Goal: Task Accomplishment & Management: Manage account settings

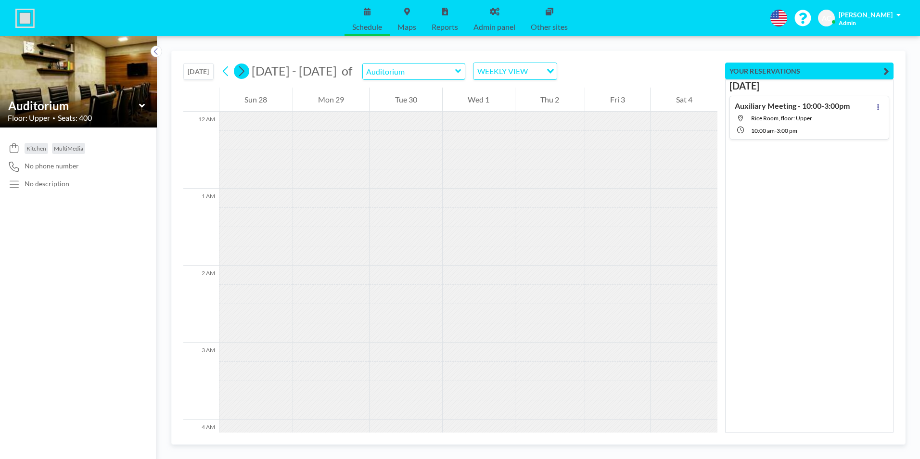
click at [242, 71] on icon at bounding box center [241, 71] width 9 height 14
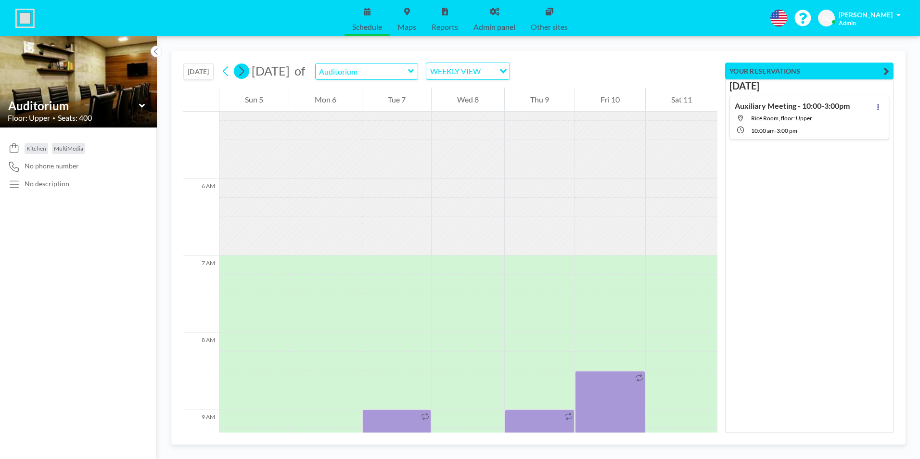
scroll to position [597, 0]
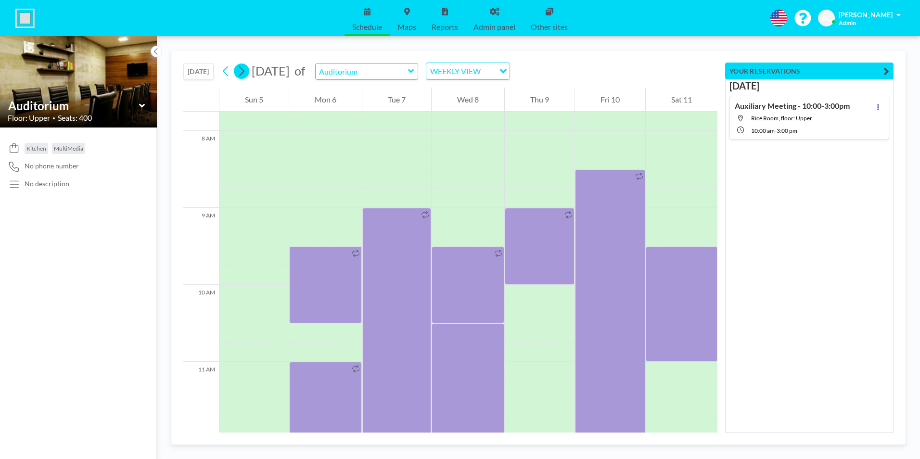
click at [244, 70] on icon at bounding box center [241, 71] width 9 height 14
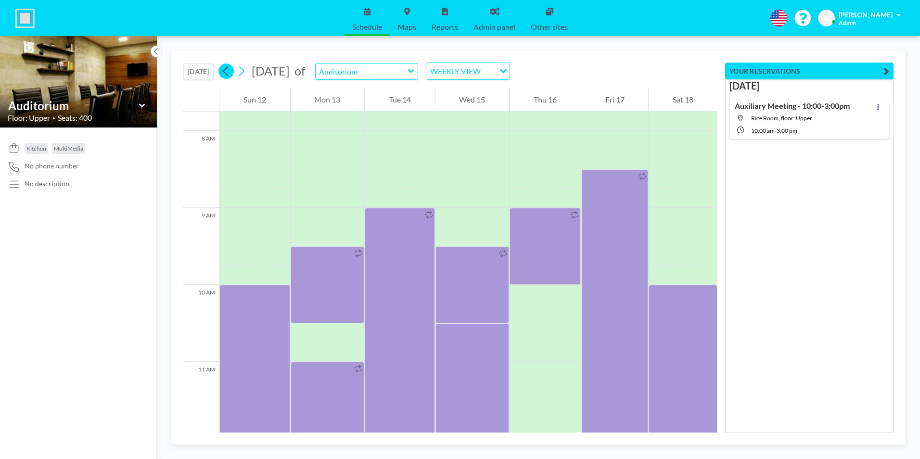
click at [228, 71] on icon at bounding box center [225, 71] width 9 height 14
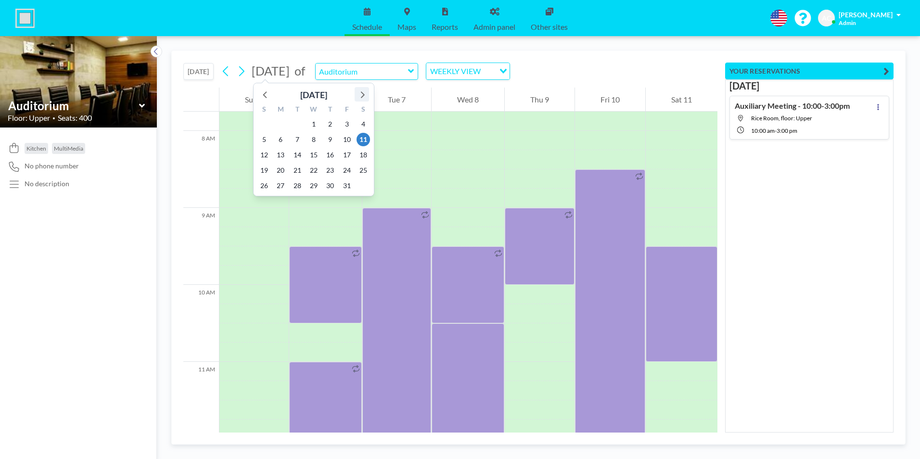
click at [364, 93] on icon at bounding box center [362, 94] width 13 height 13
click at [363, 139] on span "8" at bounding box center [363, 139] width 13 height 13
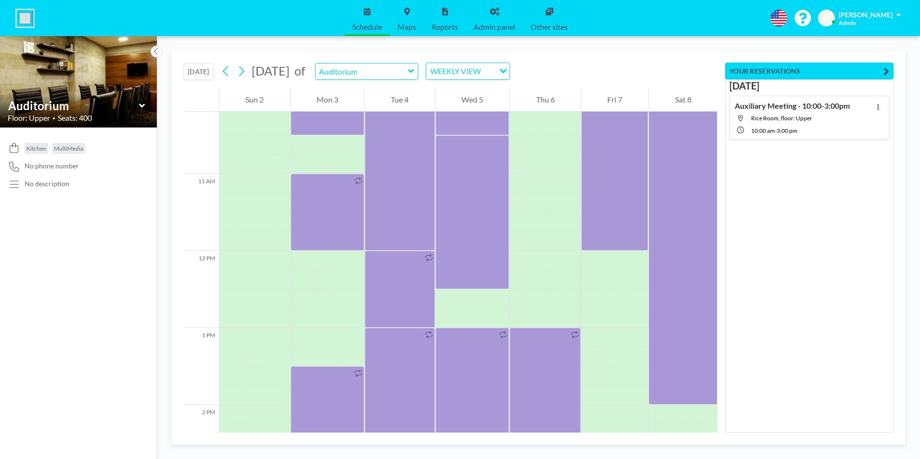
scroll to position [799, 0]
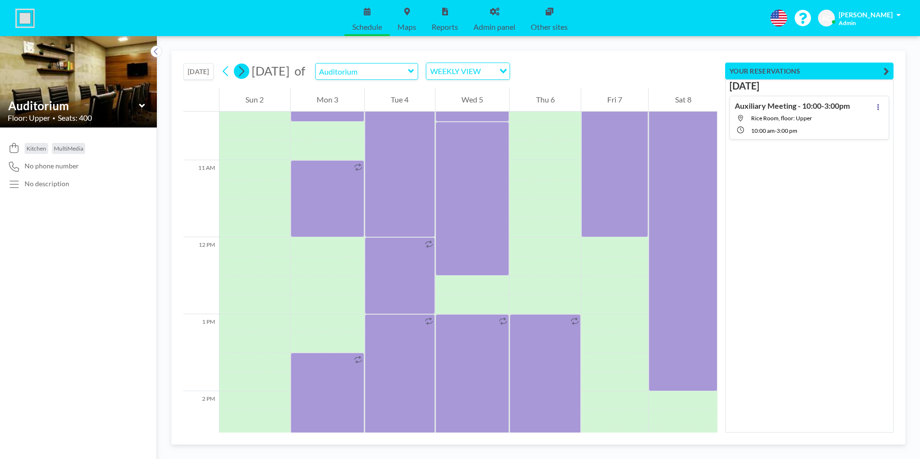
click at [244, 73] on icon at bounding box center [241, 71] width 9 height 14
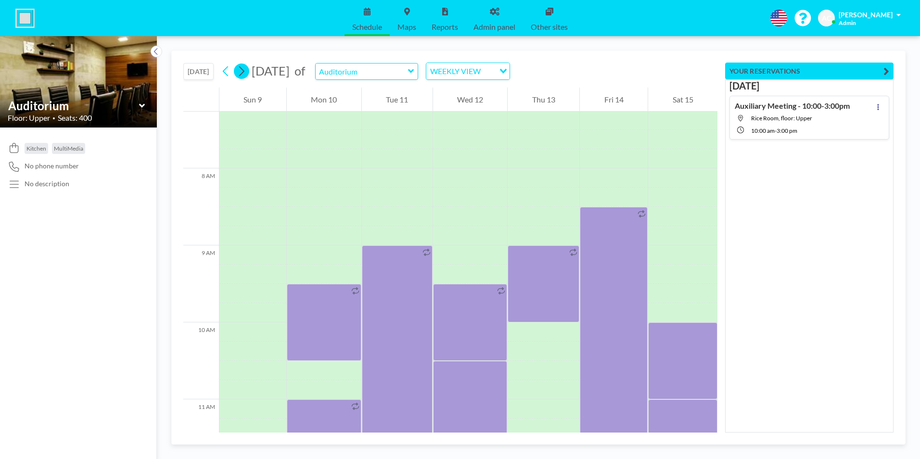
scroll to position [597, 0]
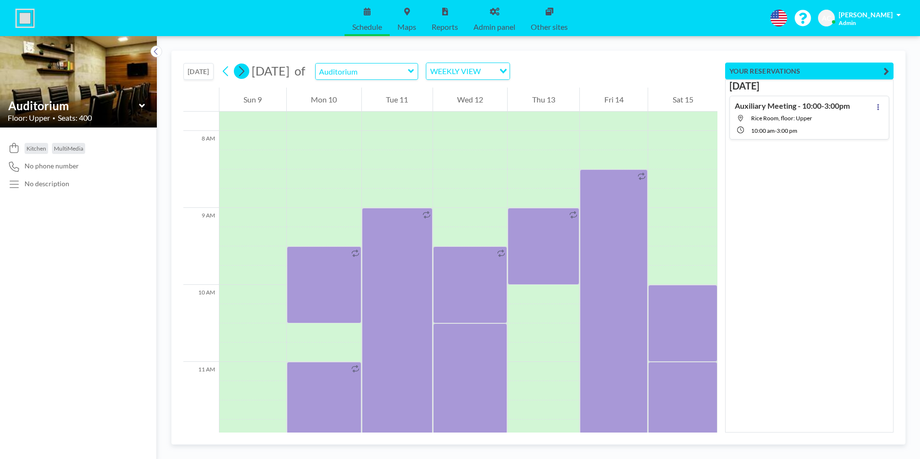
click at [244, 73] on icon at bounding box center [241, 71] width 9 height 14
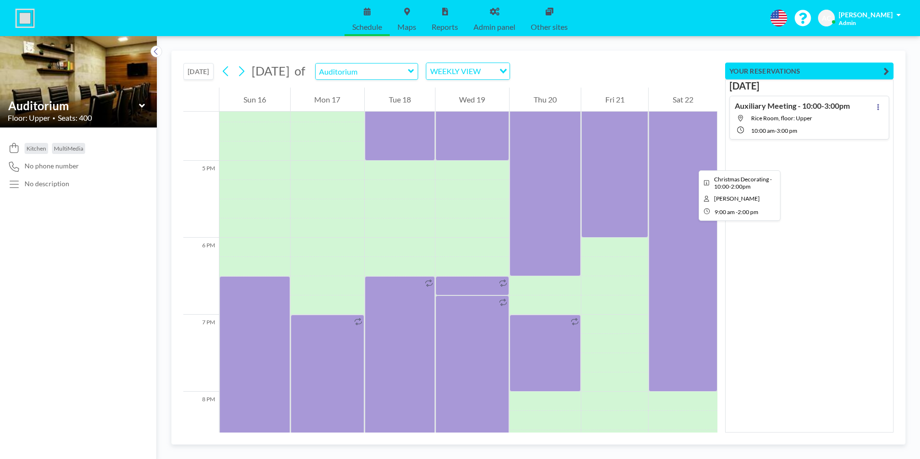
scroll to position [1271, 0]
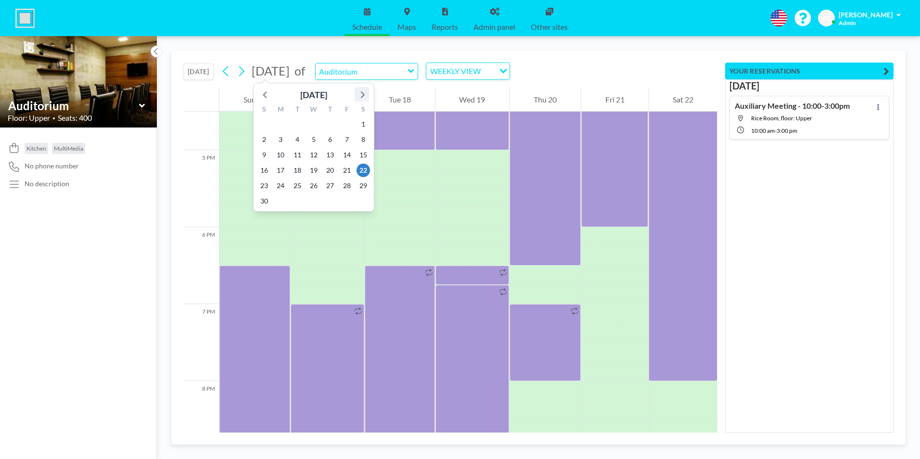
click at [363, 94] on icon at bounding box center [362, 94] width 13 height 13
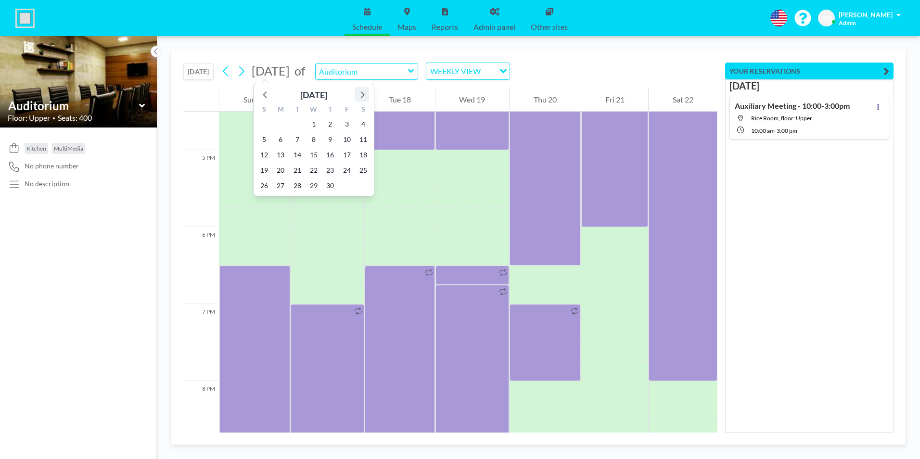
click at [363, 94] on icon at bounding box center [362, 94] width 13 height 13
click at [262, 93] on icon at bounding box center [265, 94] width 13 height 13
click at [348, 138] on span "10" at bounding box center [346, 139] width 13 height 13
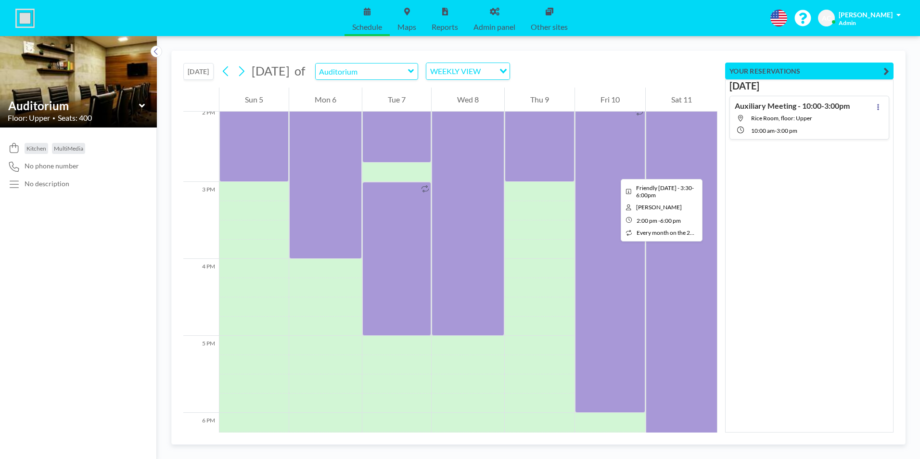
scroll to position [1078, 0]
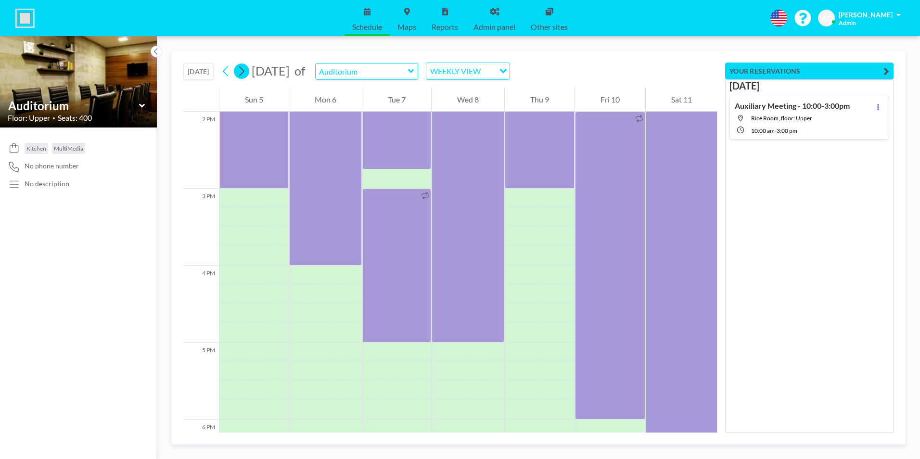
click at [245, 71] on icon at bounding box center [241, 71] width 5 height 10
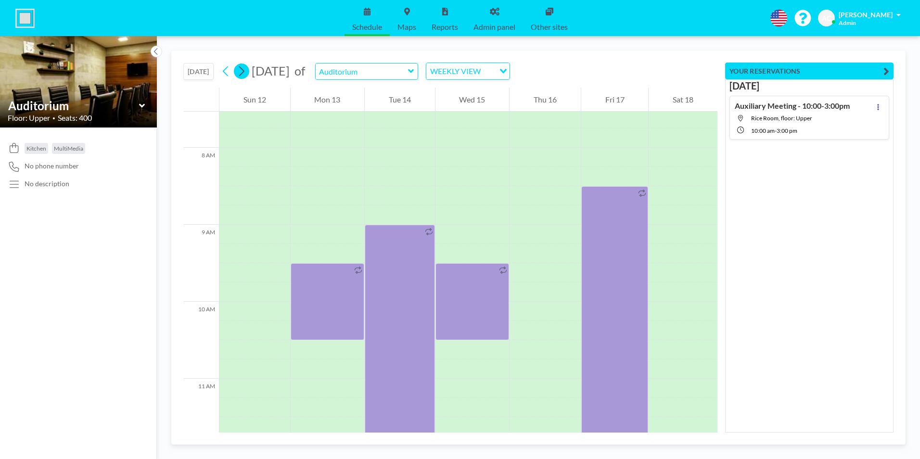
scroll to position [597, 0]
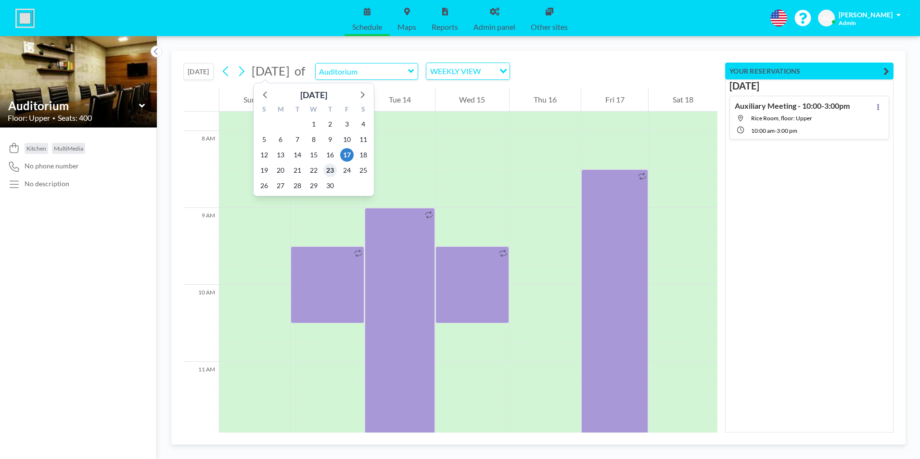
click at [329, 169] on span "23" at bounding box center [330, 170] width 13 height 13
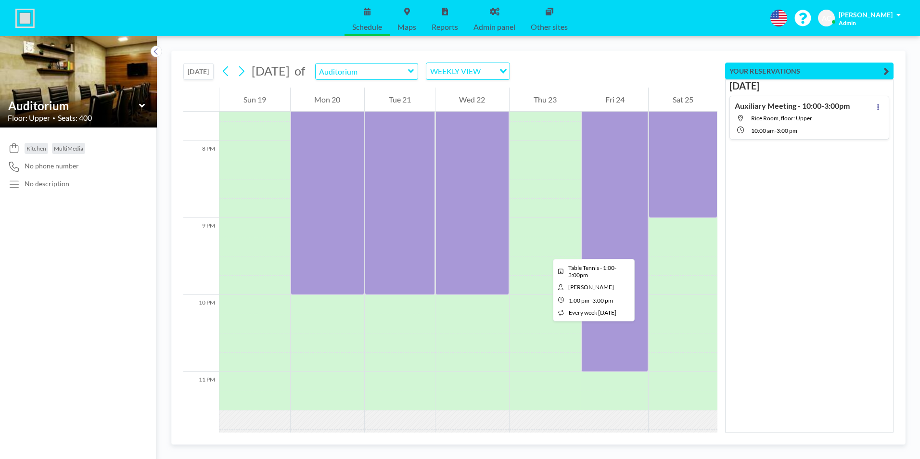
scroll to position [1512, 0]
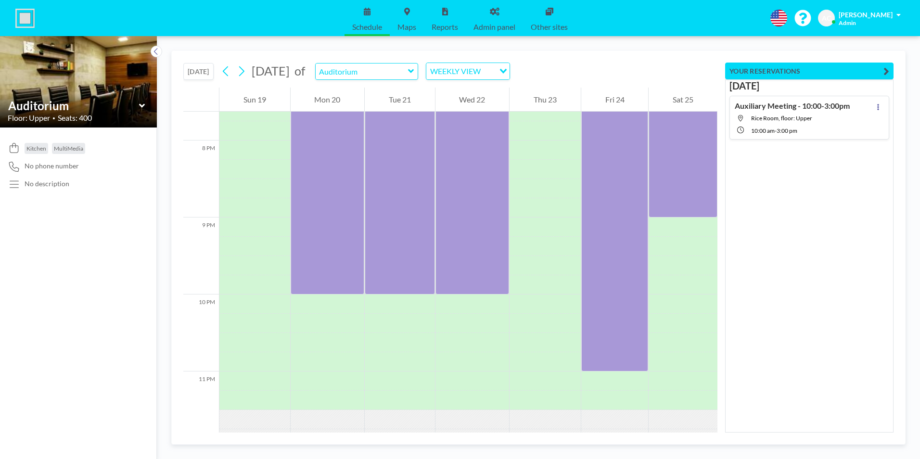
click at [206, 69] on button "[DATE]" at bounding box center [198, 71] width 30 height 17
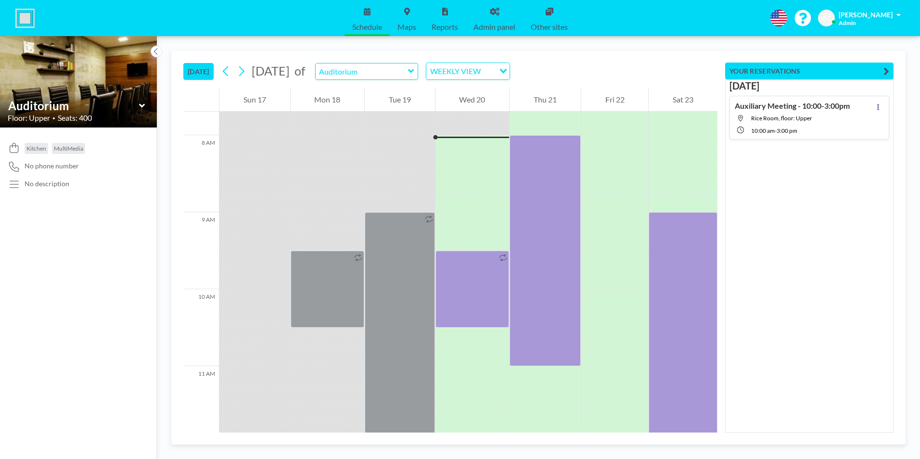
scroll to position [597, 0]
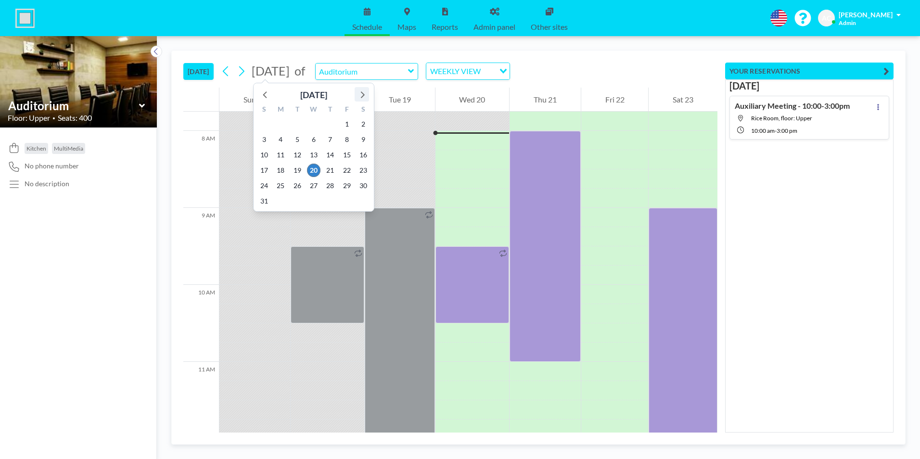
click at [364, 93] on icon at bounding box center [362, 94] width 13 height 13
click at [363, 155] on span "20" at bounding box center [363, 154] width 13 height 13
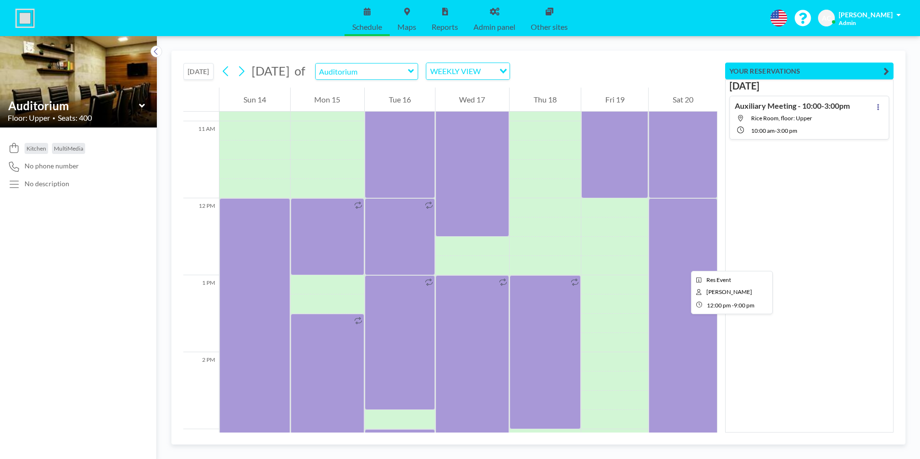
scroll to position [886, 0]
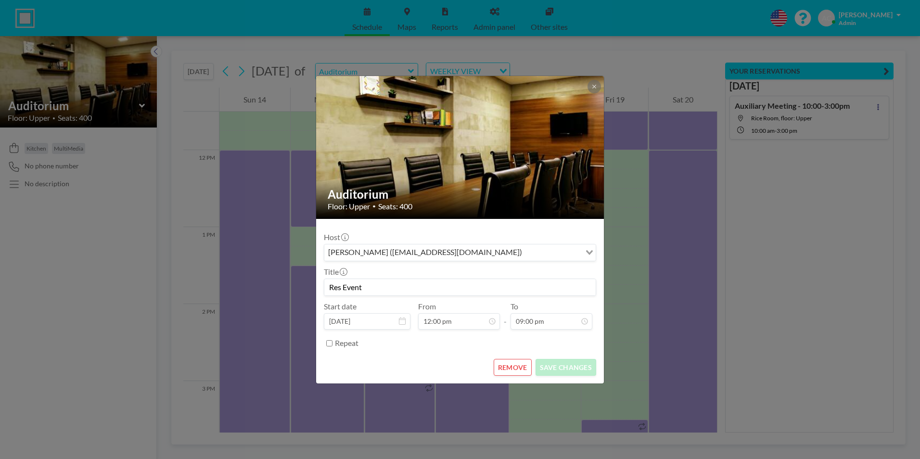
scroll to position [0, 0]
click at [594, 86] on icon at bounding box center [594, 86] width 3 height 3
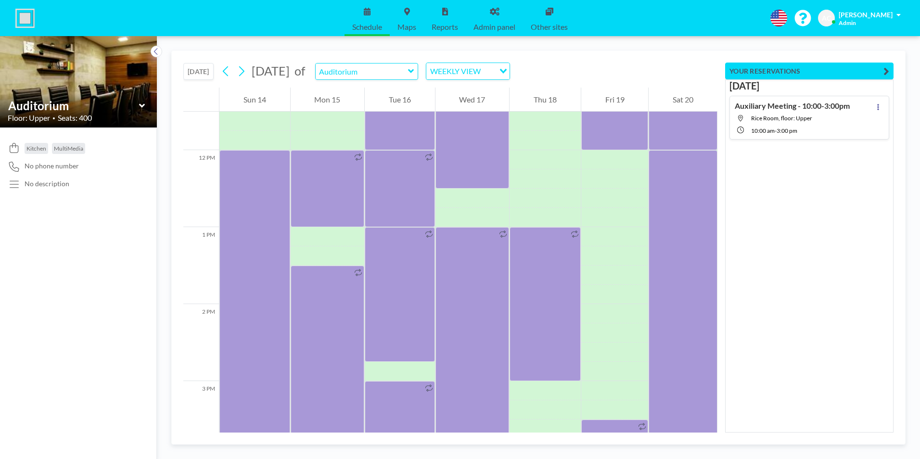
click at [887, 69] on icon "button" at bounding box center [887, 71] width 6 height 12
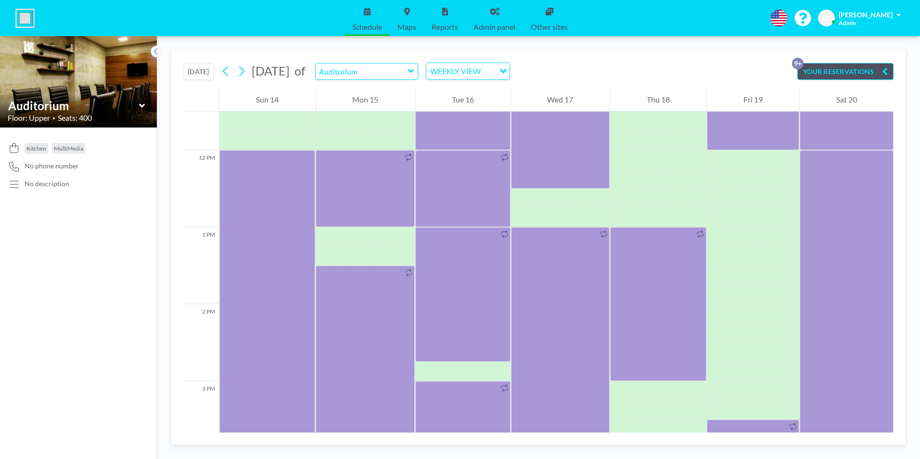
click at [887, 69] on icon "button" at bounding box center [885, 71] width 6 height 12
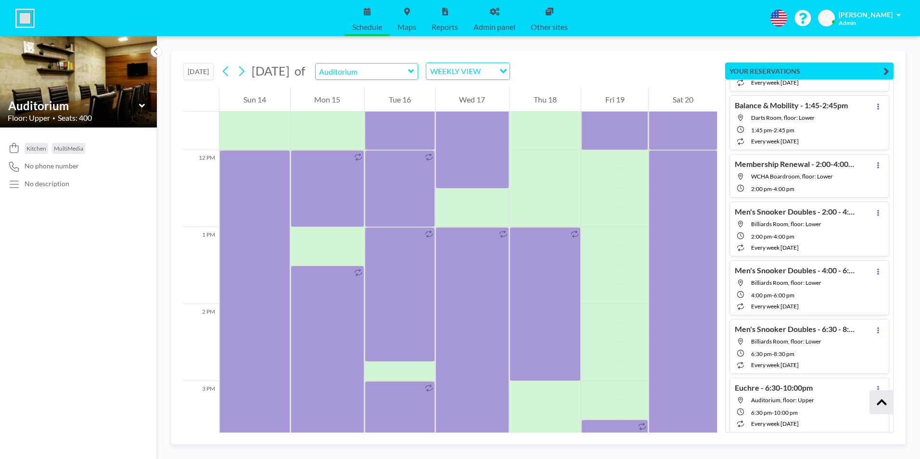
scroll to position [5779, 0]
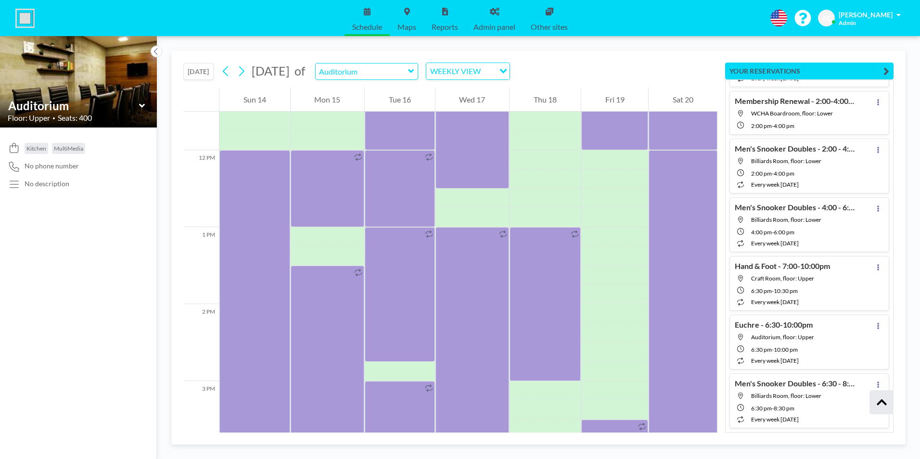
click at [445, 15] on link "Reports" at bounding box center [445, 18] width 42 height 36
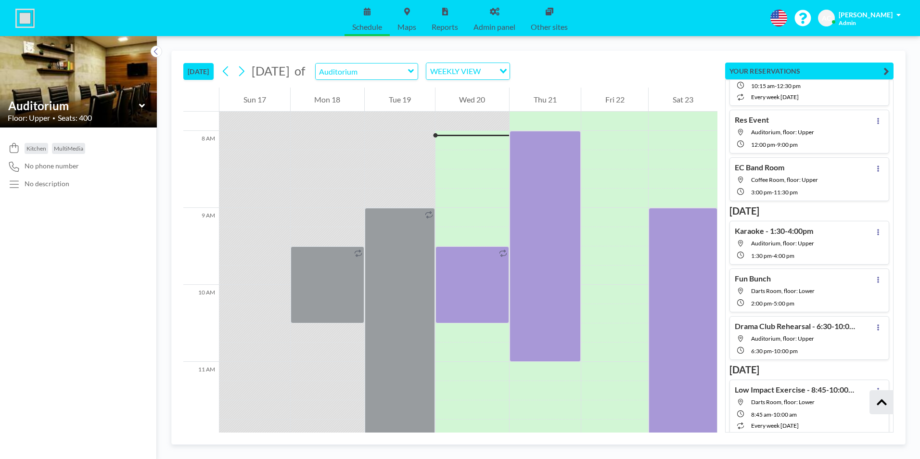
scroll to position [19094, 0]
click at [878, 116] on icon at bounding box center [879, 118] width 2 height 6
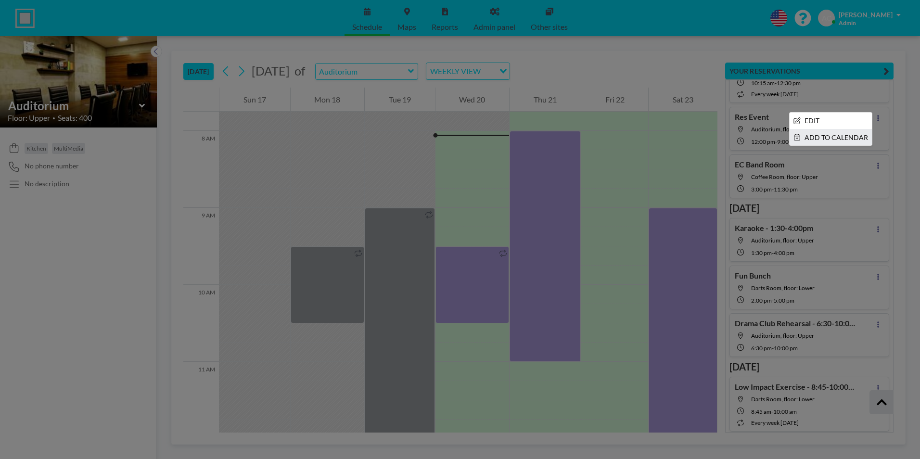
click at [827, 138] on li "ADD TO CALENDAR" at bounding box center [831, 138] width 82 height 16
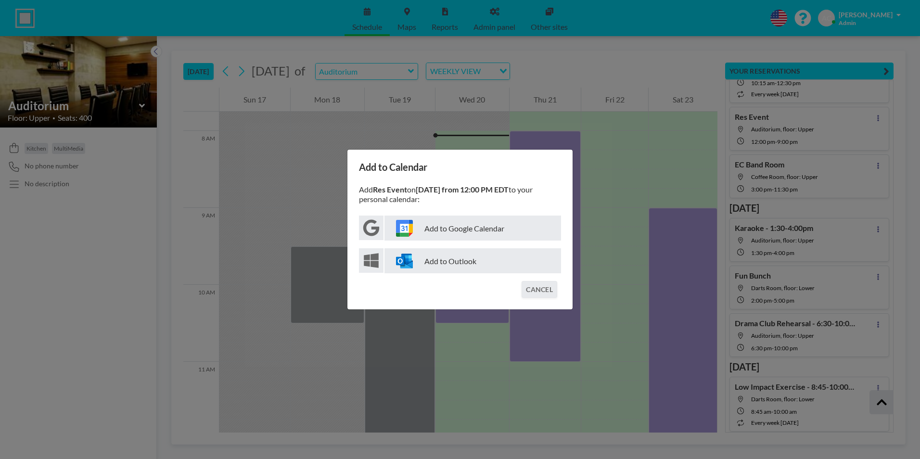
click at [475, 232] on p "Add to Google Calendar" at bounding box center [473, 228] width 177 height 25
click at [538, 287] on button "CANCEL" at bounding box center [540, 289] width 36 height 17
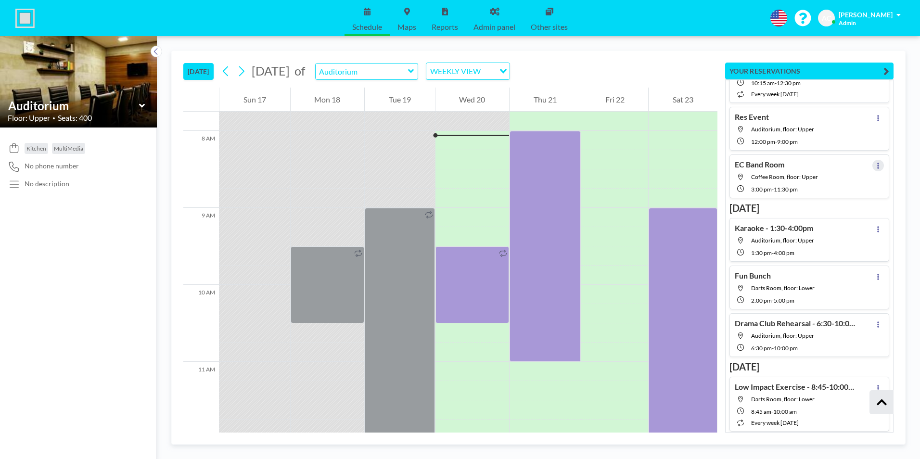
click at [877, 164] on icon at bounding box center [879, 166] width 4 height 6
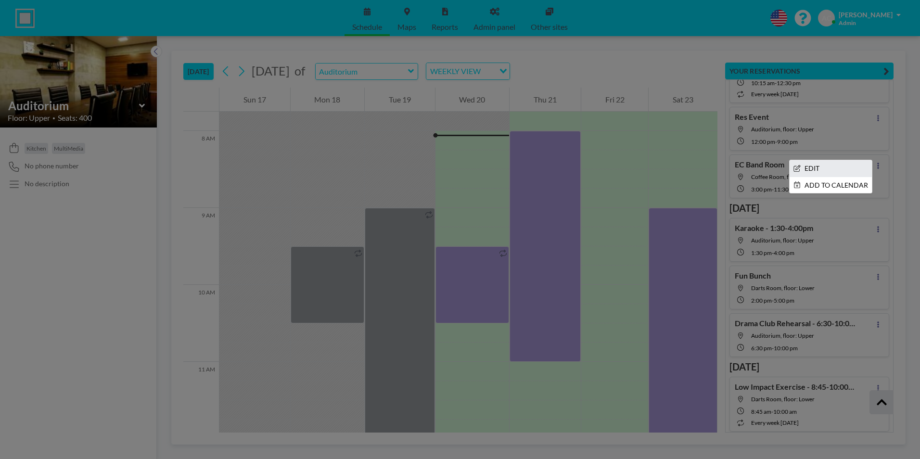
click at [804, 168] on li "EDIT" at bounding box center [831, 168] width 82 height 16
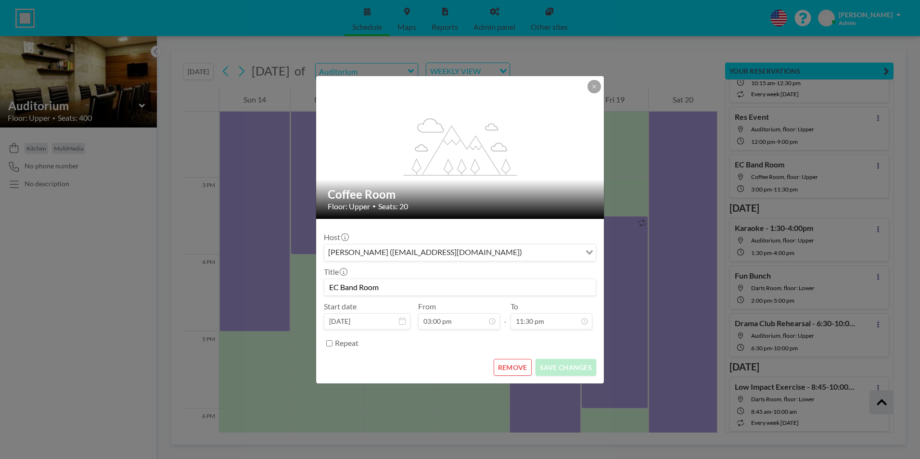
scroll to position [1136, 0]
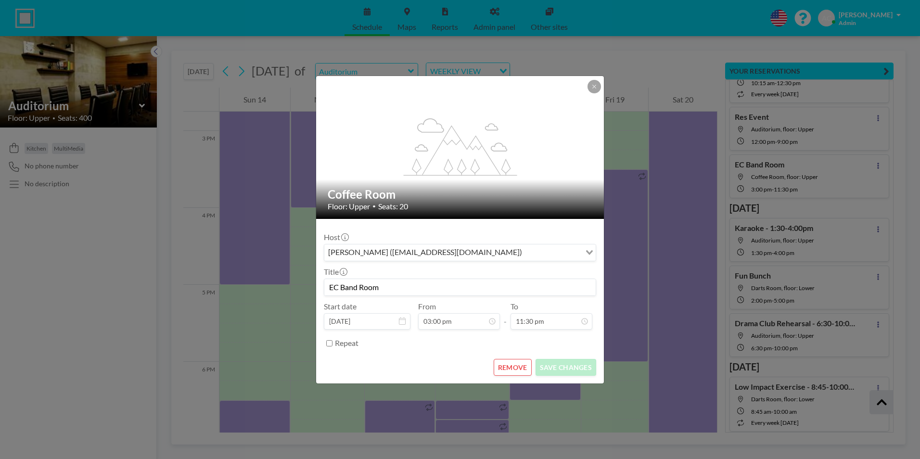
click at [516, 367] on button "REMOVE" at bounding box center [513, 367] width 38 height 17
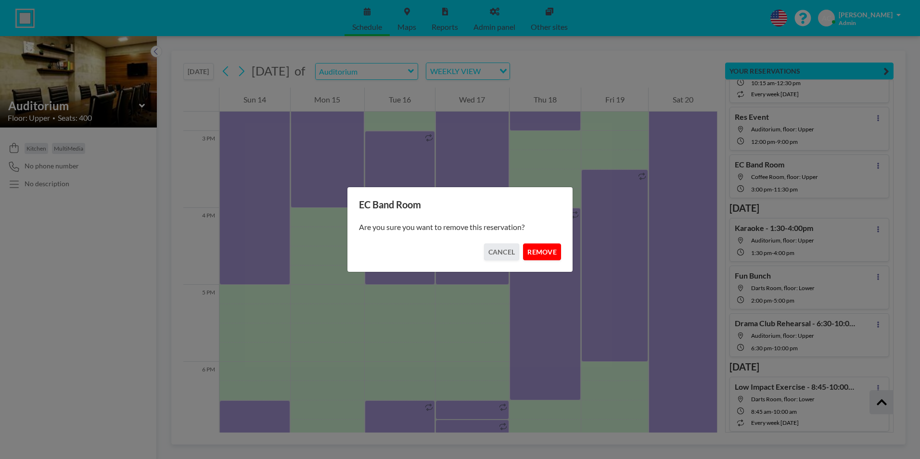
click at [544, 253] on button "REMOVE" at bounding box center [542, 252] width 38 height 17
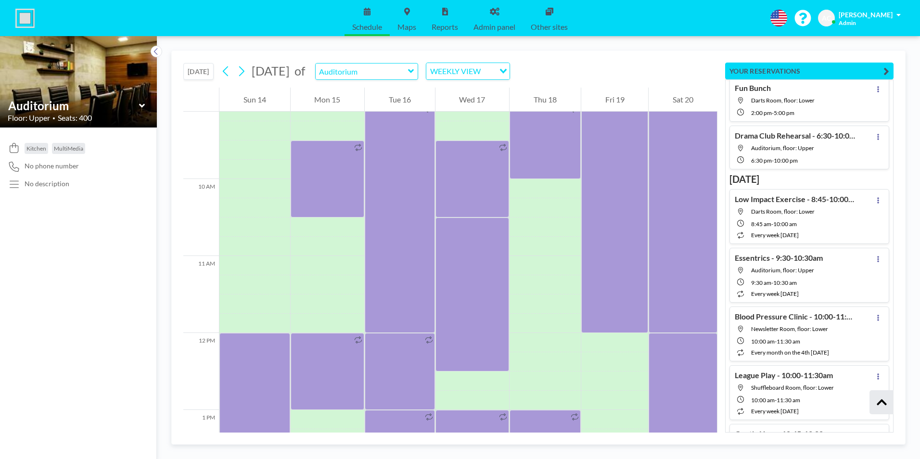
scroll to position [19238, 0]
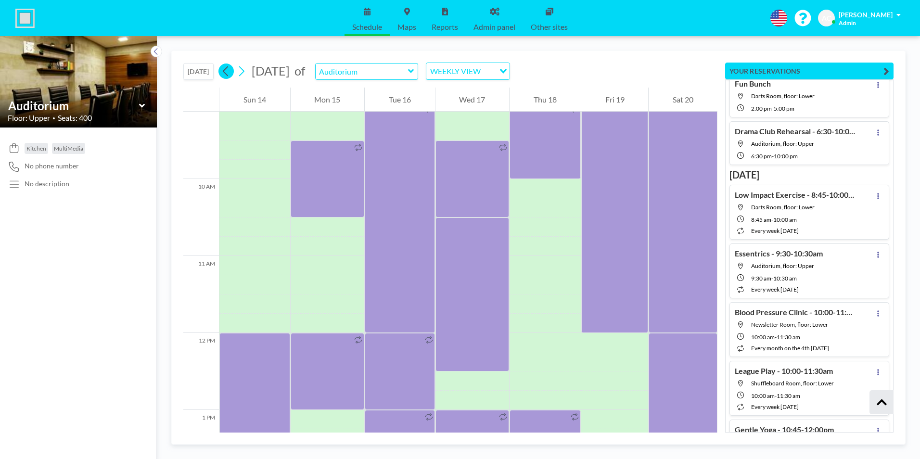
click at [226, 71] on icon at bounding box center [225, 71] width 9 height 14
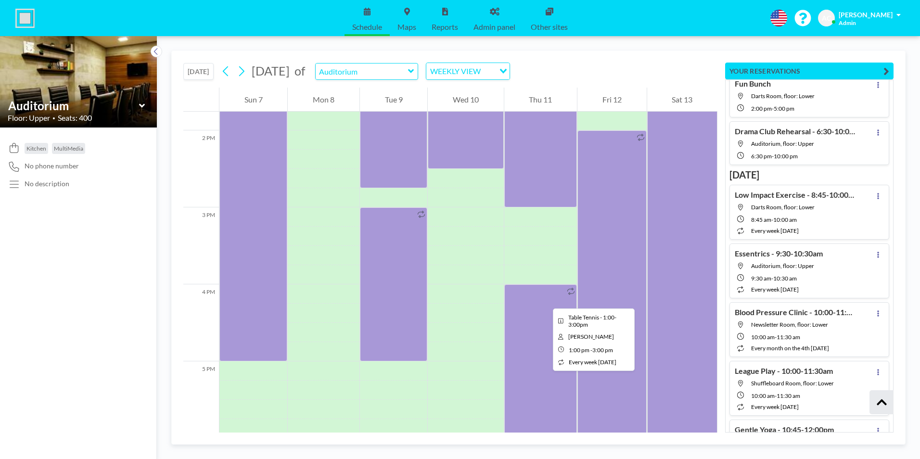
scroll to position [1078, 0]
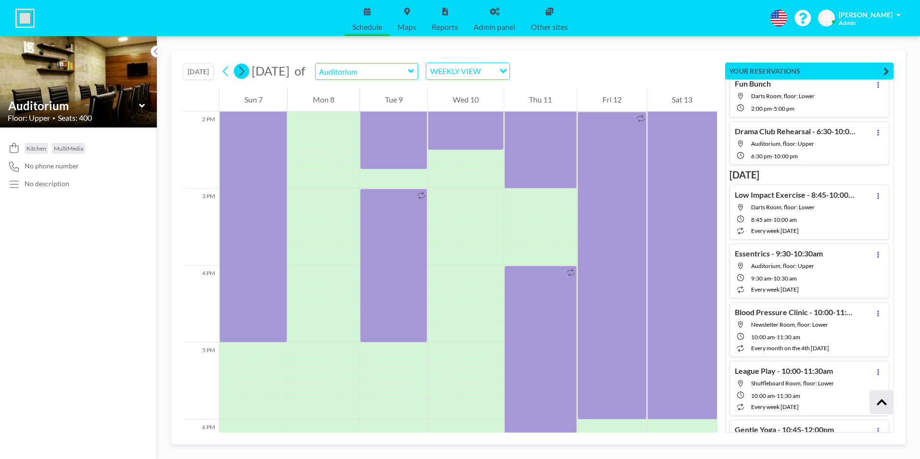
click at [245, 70] on icon at bounding box center [241, 71] width 5 height 10
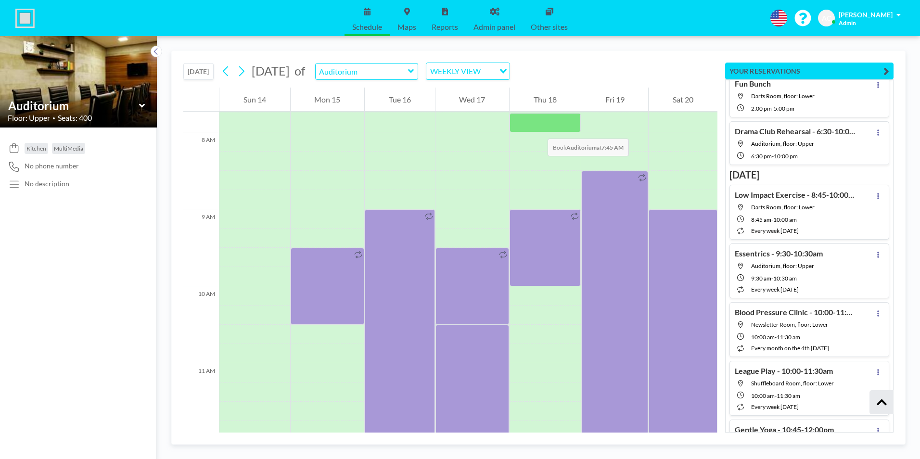
scroll to position [597, 0]
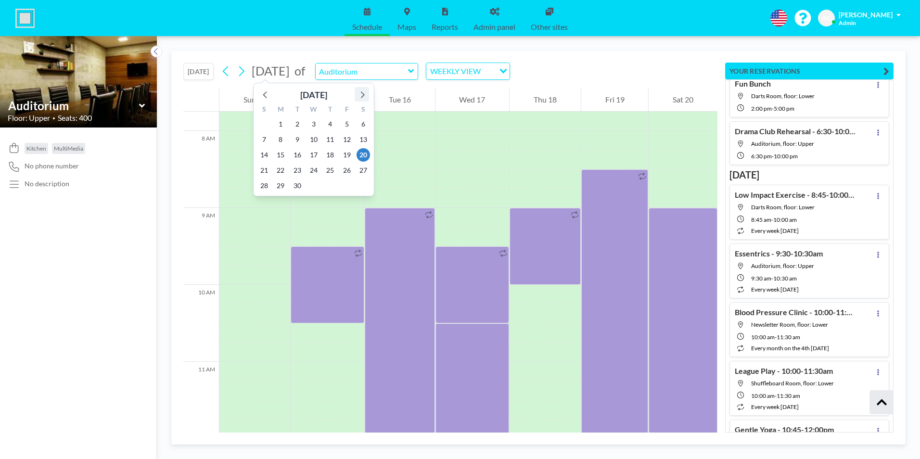
click at [361, 92] on icon at bounding box center [362, 94] width 13 height 13
click at [365, 123] on span "4" at bounding box center [363, 123] width 13 height 13
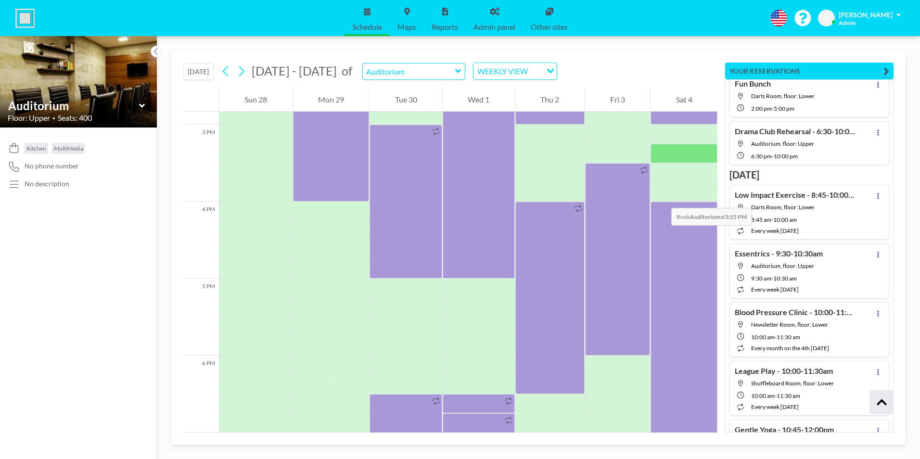
scroll to position [1319, 0]
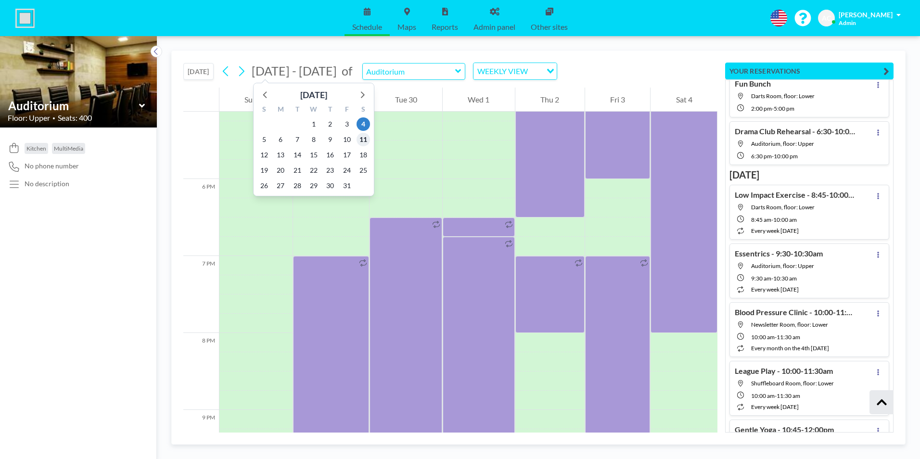
click at [363, 137] on span "11" at bounding box center [363, 139] width 13 height 13
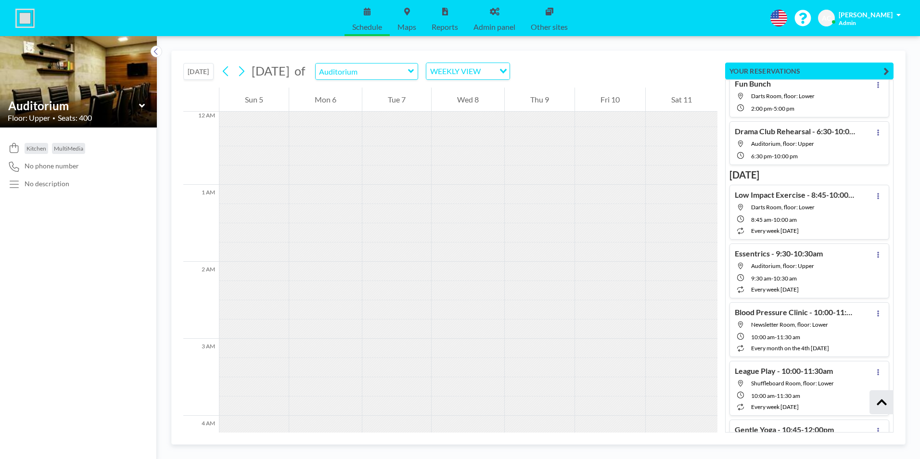
scroll to position [0, 0]
click at [225, 70] on icon at bounding box center [225, 71] width 9 height 14
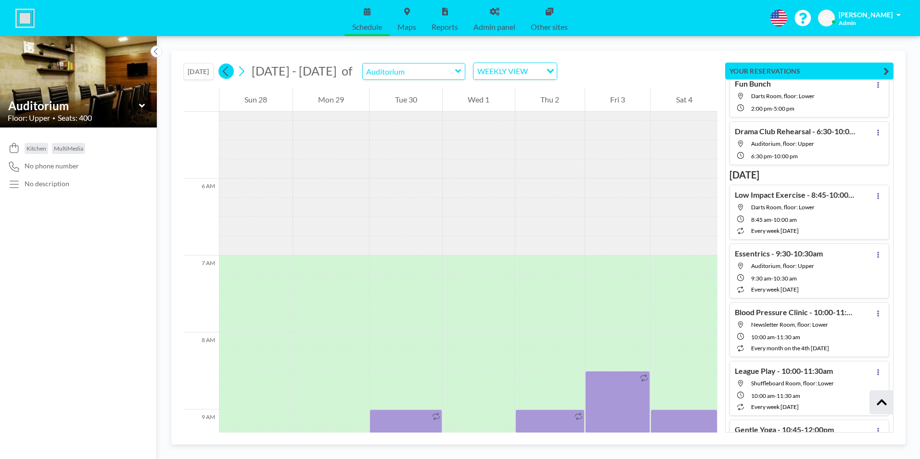
scroll to position [597, 0]
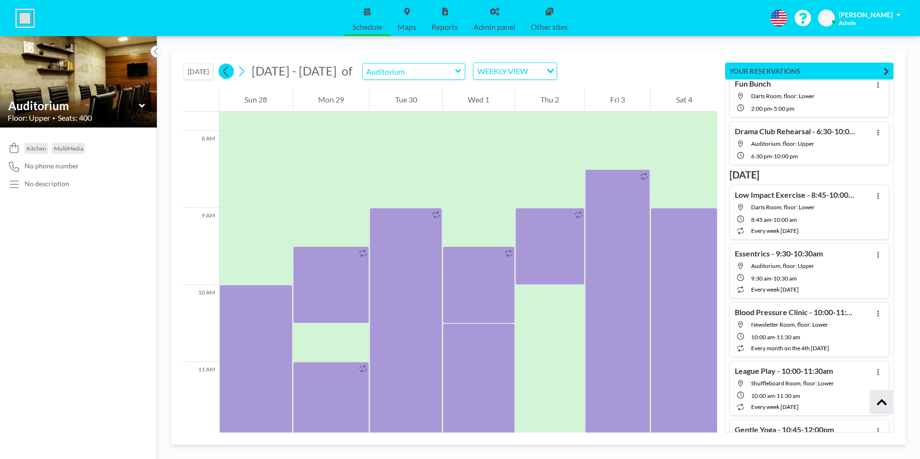
click at [225, 70] on icon at bounding box center [225, 71] width 9 height 14
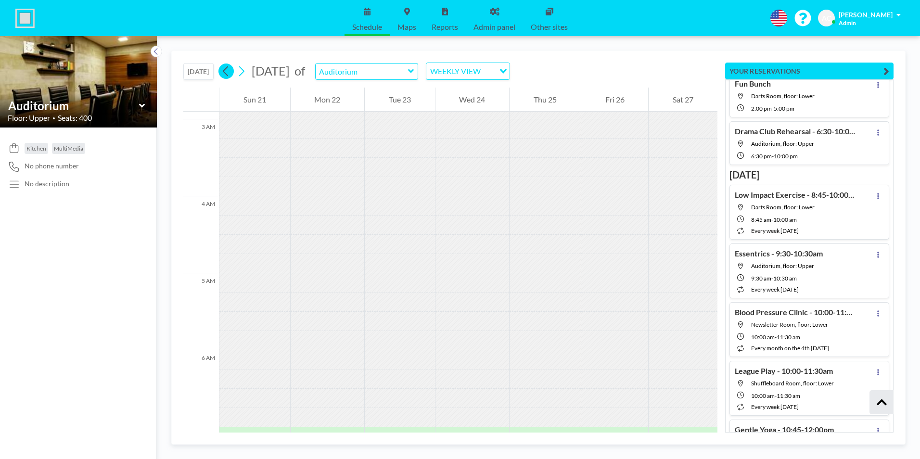
click at [225, 70] on icon at bounding box center [225, 71] width 9 height 14
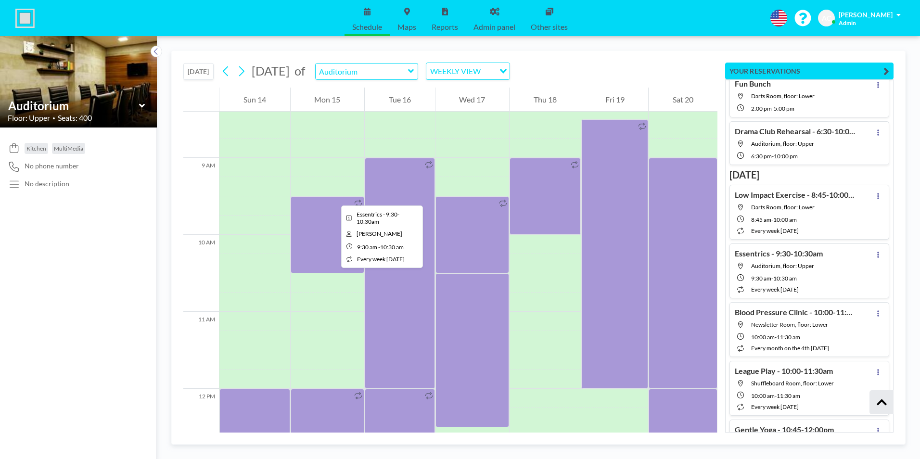
scroll to position [790, 0]
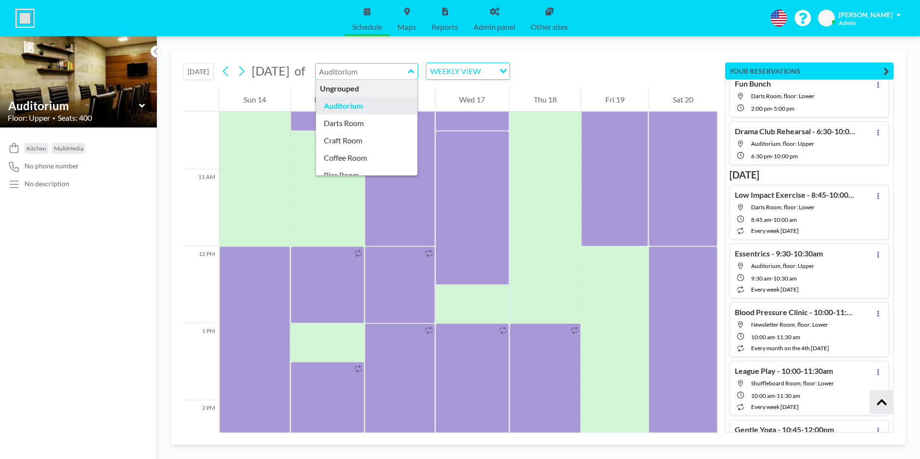
click at [408, 74] on input "text" at bounding box center [362, 72] width 92 height 16
type input "Darts Room"
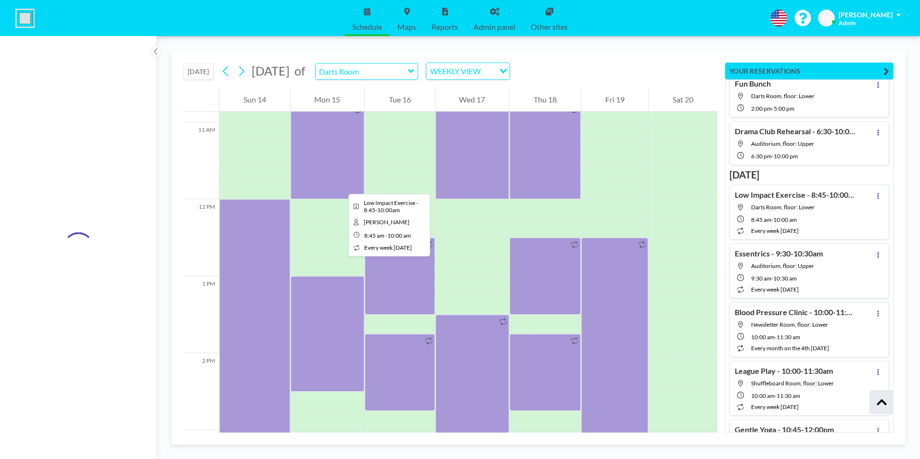
scroll to position [838, 0]
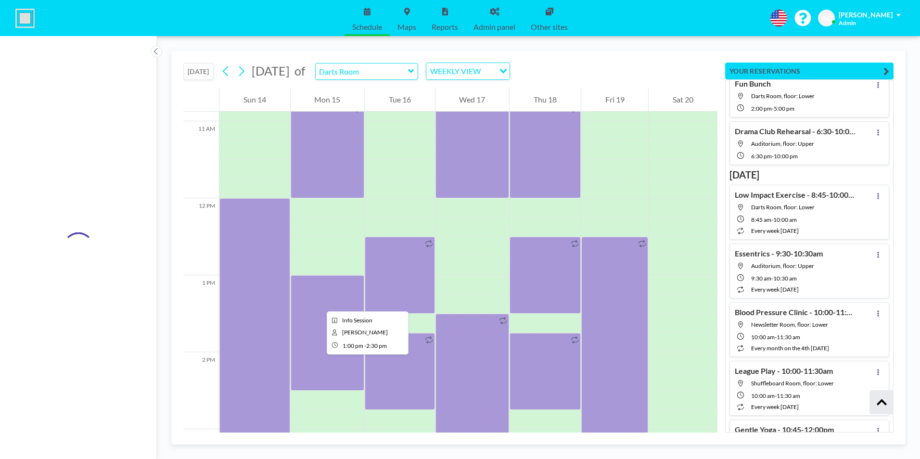
click at [319, 303] on div at bounding box center [328, 333] width 74 height 116
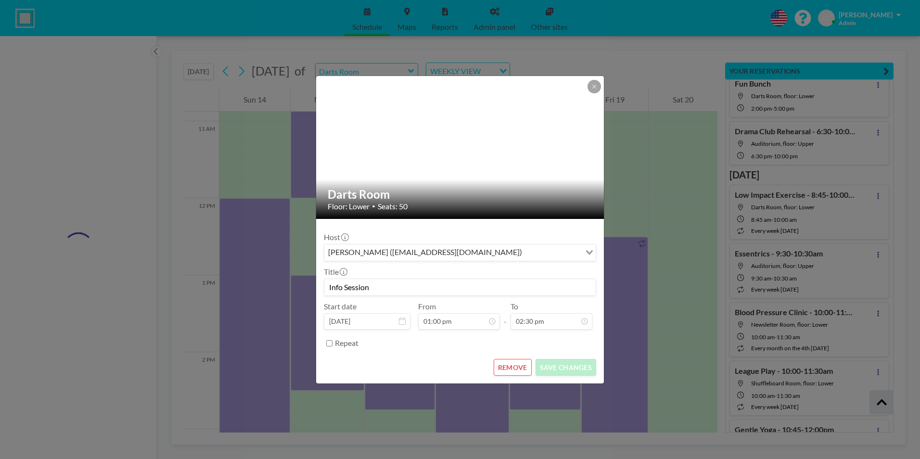
click at [392, 285] on input "Info Session" at bounding box center [460, 287] width 272 height 16
type input "Info Session - Understanding MAID in [GEOGRAPHIC_DATA]"
click at [567, 366] on button "SAVE CHANGES" at bounding box center [566, 367] width 61 height 17
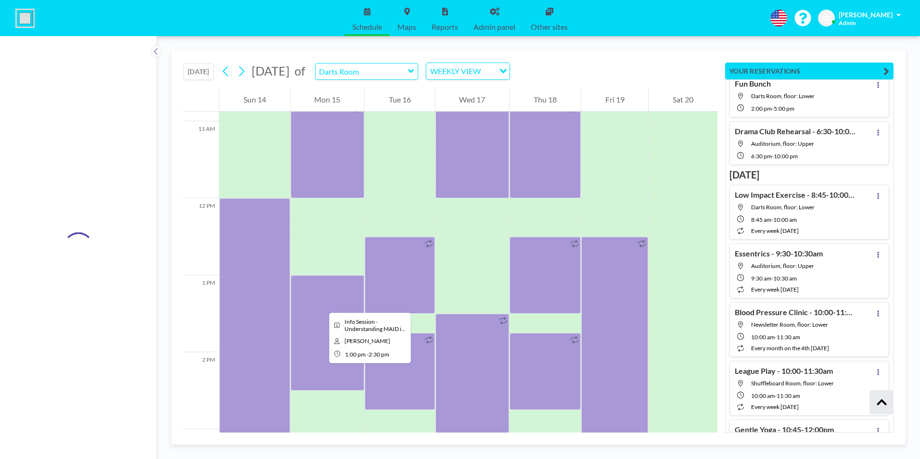
click at [322, 304] on div at bounding box center [328, 333] width 74 height 116
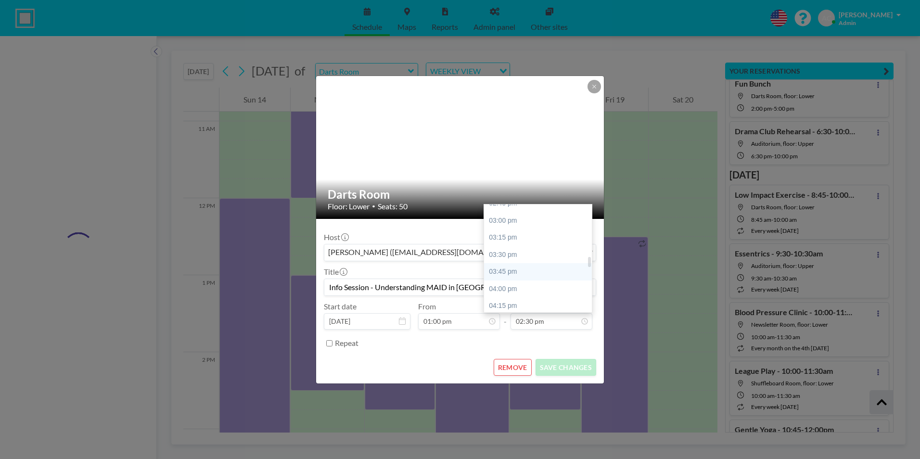
scroll to position [562, 0]
click at [516, 268] on div "04:00 pm" at bounding box center [540, 267] width 113 height 17
click at [524, 242] on div "03:00 pm" at bounding box center [540, 241] width 113 height 17
type input "03:00 pm"
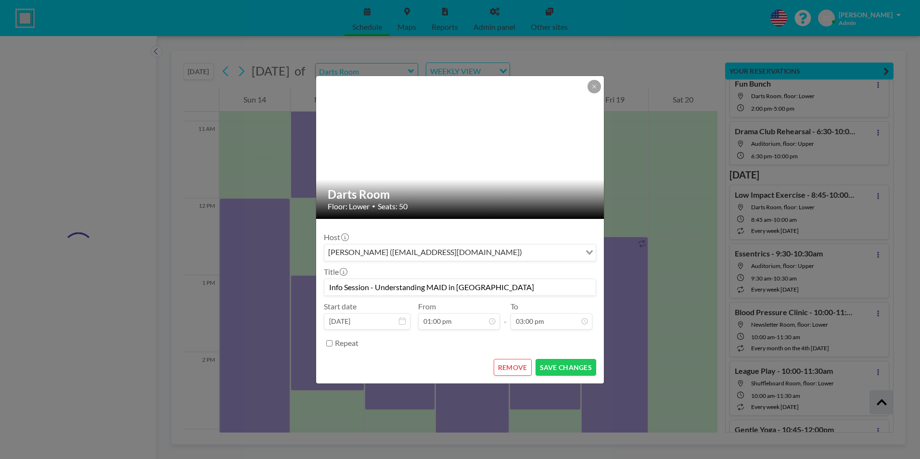
scroll to position [548, 0]
click at [566, 368] on button "SAVE CHANGES" at bounding box center [566, 367] width 61 height 17
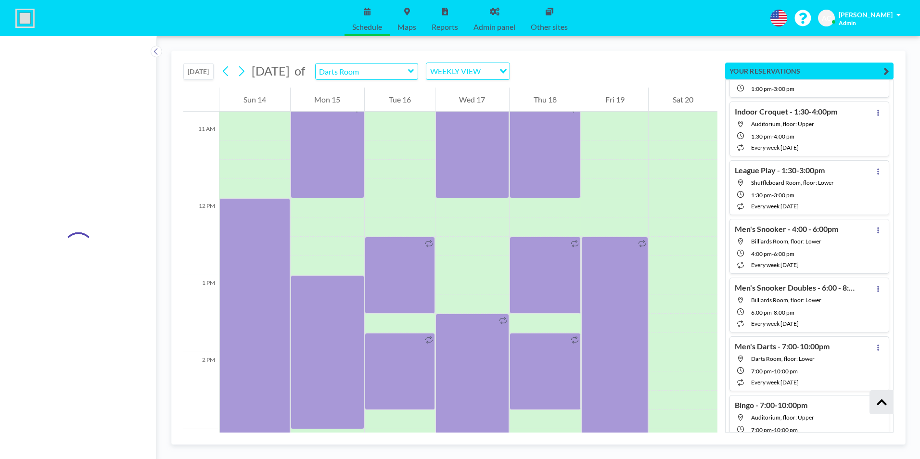
scroll to position [14376, 0]
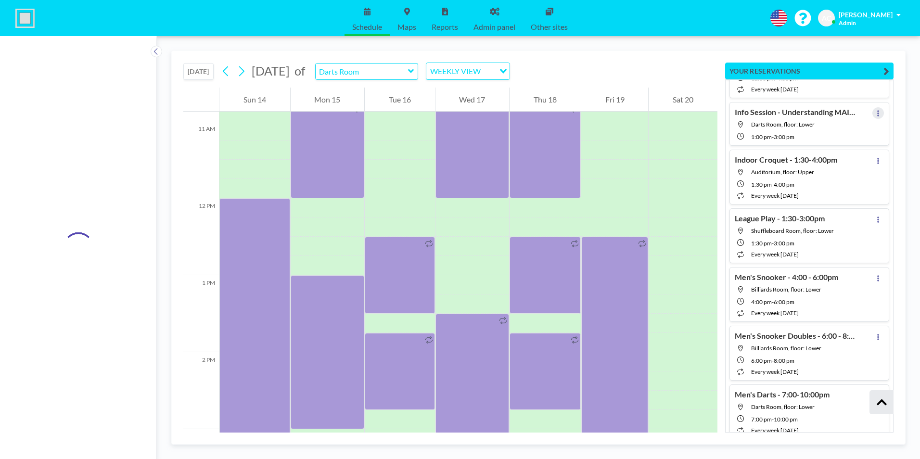
click at [877, 112] on icon at bounding box center [879, 113] width 4 height 6
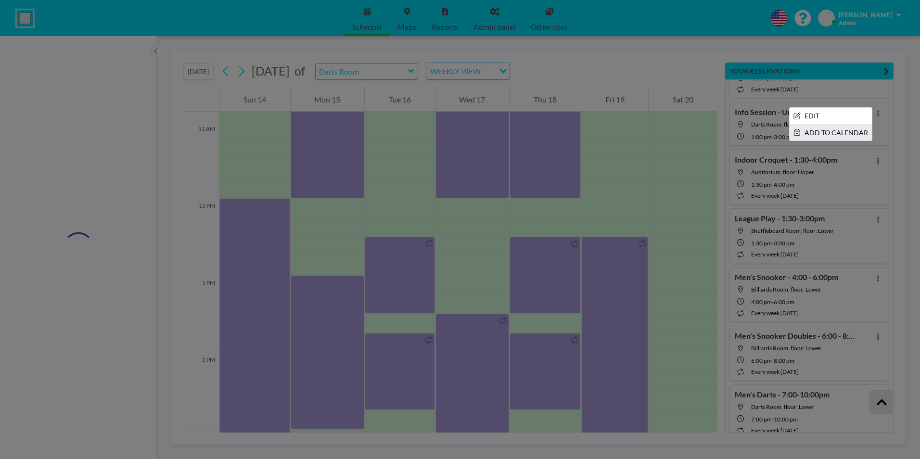
click at [830, 134] on li "ADD TO CALENDAR" at bounding box center [831, 133] width 82 height 16
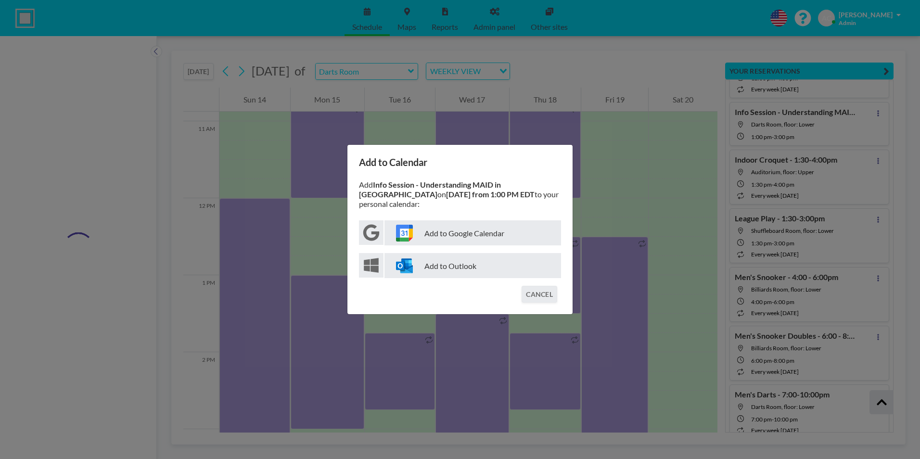
click at [473, 227] on p "Add to Google Calendar" at bounding box center [473, 232] width 177 height 25
click at [542, 286] on button "CANCEL" at bounding box center [540, 294] width 36 height 17
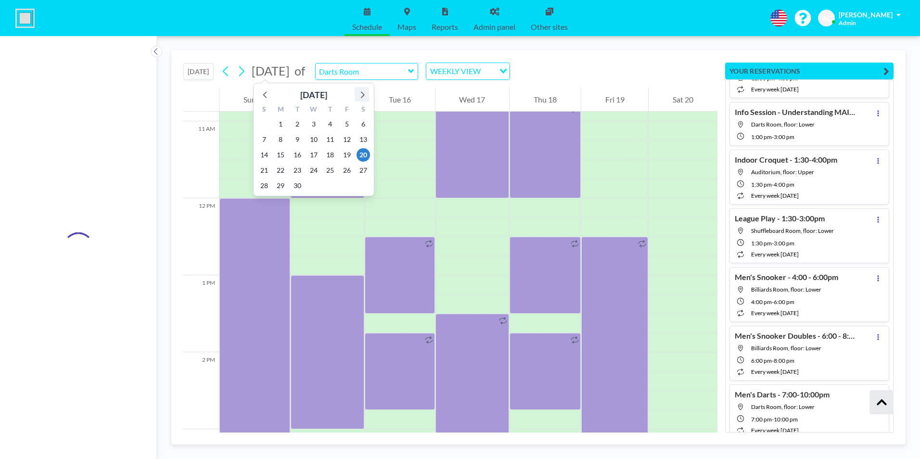
click at [364, 96] on icon at bounding box center [362, 94] width 13 height 13
click at [363, 96] on icon at bounding box center [363, 94] width 4 height 7
click at [366, 94] on icon at bounding box center [362, 94] width 13 height 13
click at [365, 94] on icon at bounding box center [362, 94] width 13 height 13
click at [280, 155] on span "10" at bounding box center [280, 154] width 13 height 13
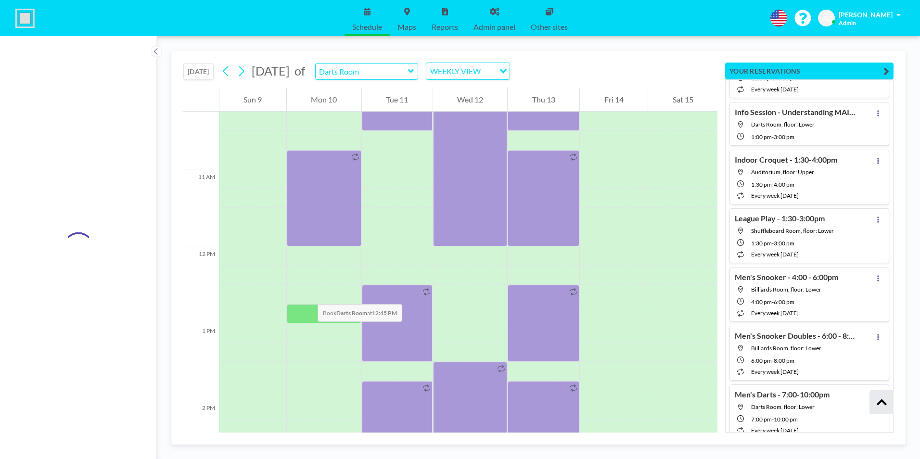
scroll to position [886, 0]
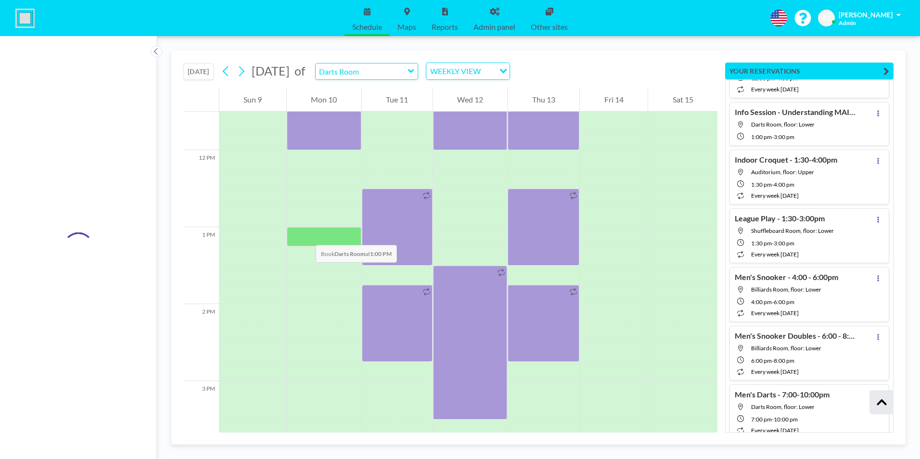
click at [306, 235] on div at bounding box center [324, 236] width 75 height 19
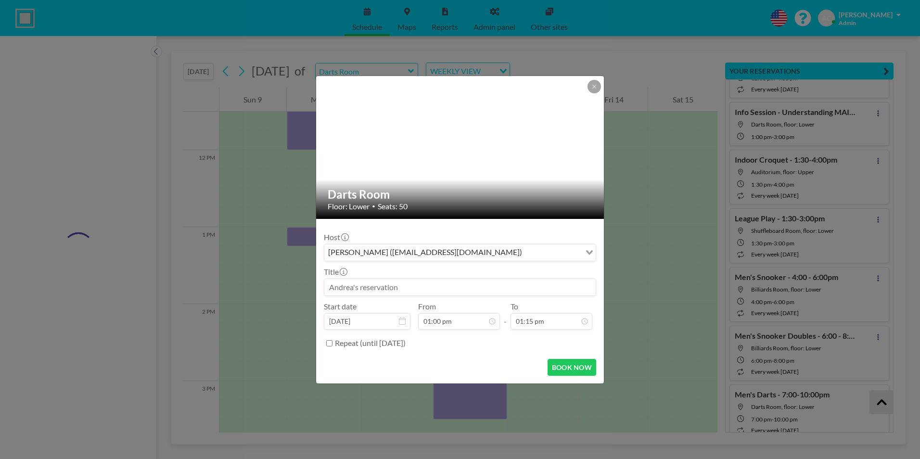
click at [363, 285] on input at bounding box center [460, 287] width 272 height 16
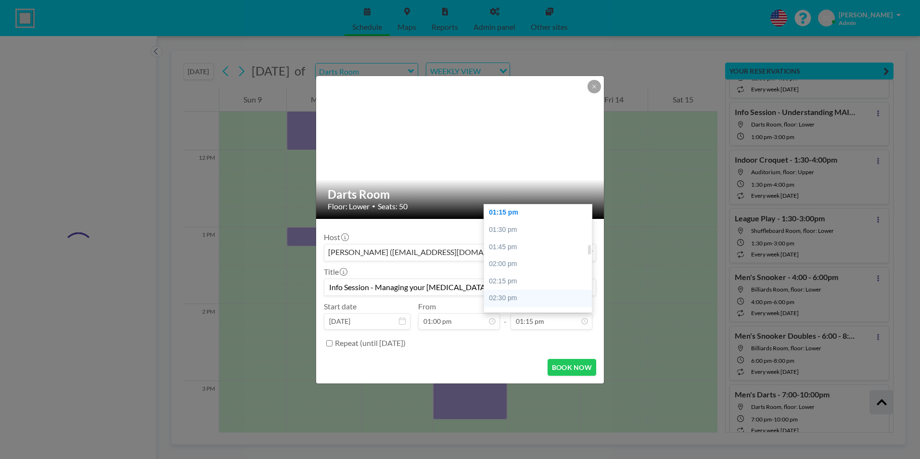
scroll to position [477, 0]
type input "Info Session - Managing your [MEDICAL_DATA]"
click at [527, 286] on div "03:00 pm" at bounding box center [540, 284] width 113 height 17
type input "03:00 pm"
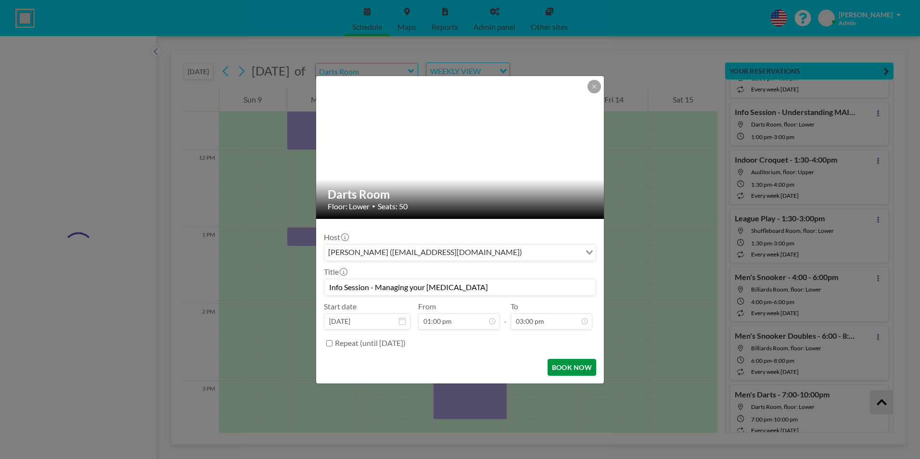
scroll to position [548, 0]
click at [576, 367] on button "BOOK NOW" at bounding box center [572, 367] width 49 height 17
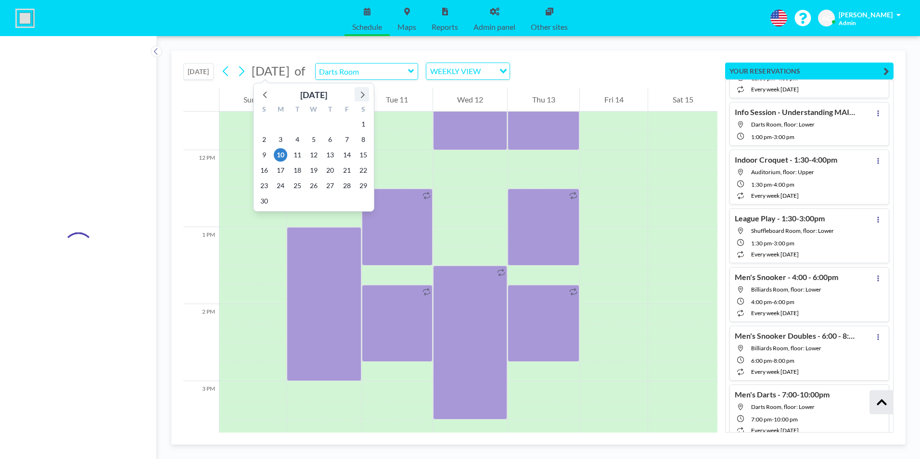
click at [366, 93] on icon at bounding box center [362, 94] width 13 height 13
click at [365, 93] on icon at bounding box center [362, 94] width 13 height 13
click at [279, 170] on span "19" at bounding box center [280, 170] width 13 height 13
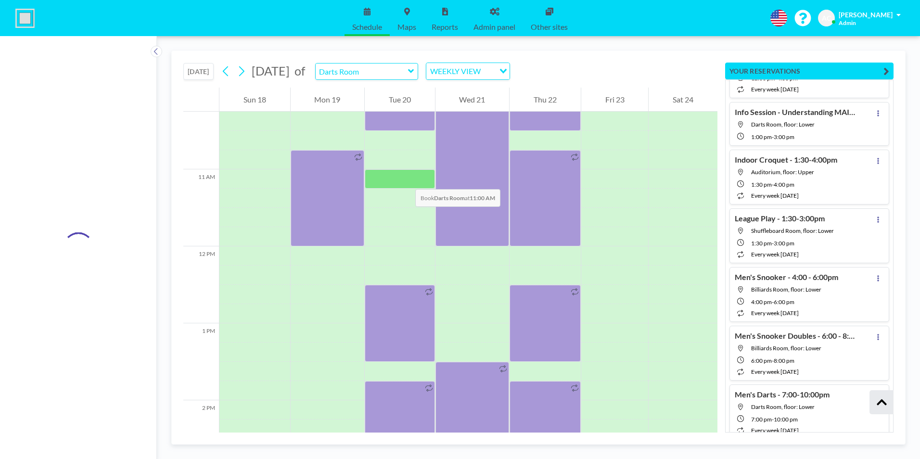
scroll to position [838, 0]
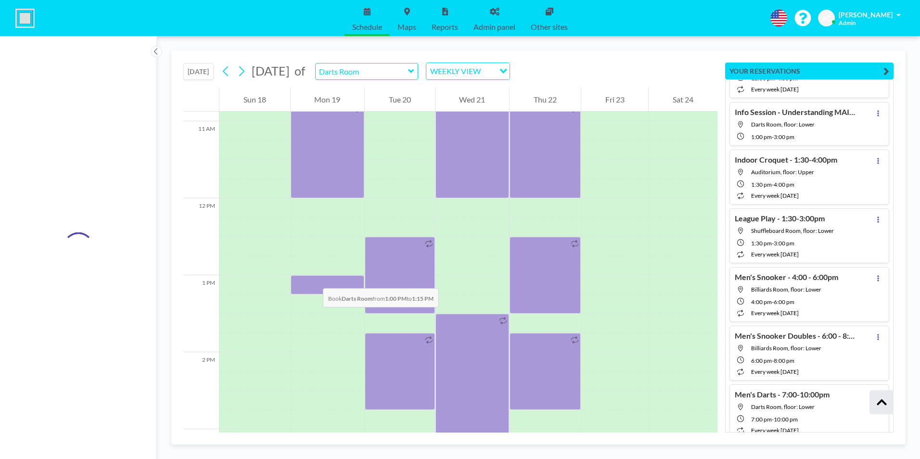
click at [313, 279] on div at bounding box center [328, 284] width 74 height 19
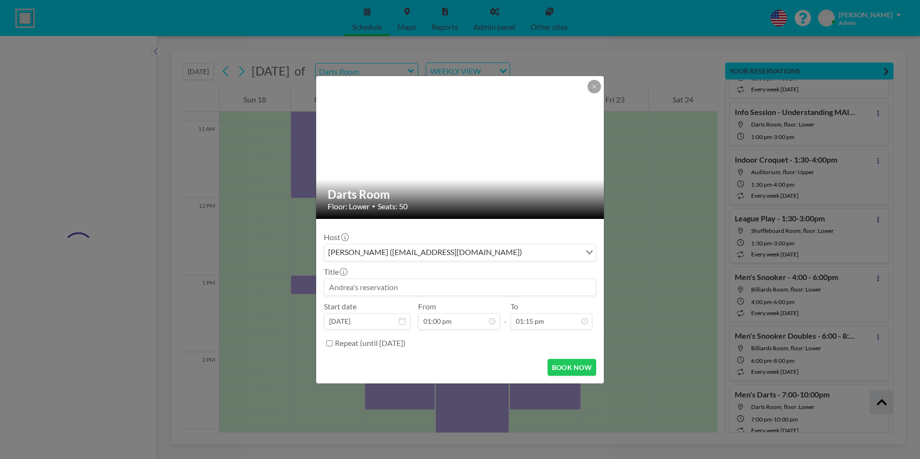
click at [376, 286] on input at bounding box center [460, 287] width 272 height 16
drag, startPoint x: 390, startPoint y: 286, endPoint x: 377, endPoint y: 289, distance: 13.2
click at [377, 289] on input "Info Session - Alz" at bounding box center [460, 287] width 272 height 16
paste input "[PERSON_NAME] - What you need to know"
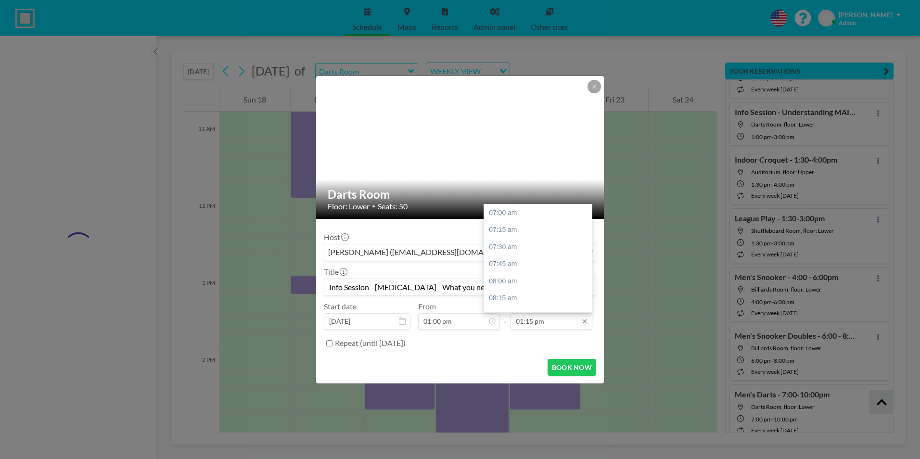
scroll to position [428, 0]
type input "Info Session - [MEDICAL_DATA] - What you need to know"
click at [539, 326] on input "01:15 pm" at bounding box center [552, 321] width 82 height 16
click at [527, 283] on div "03:00 pm" at bounding box center [540, 284] width 113 height 17
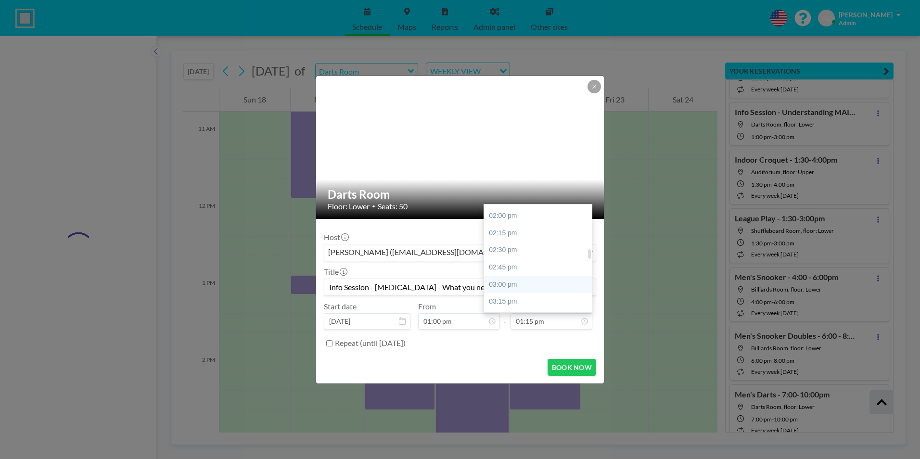
type input "03:00 pm"
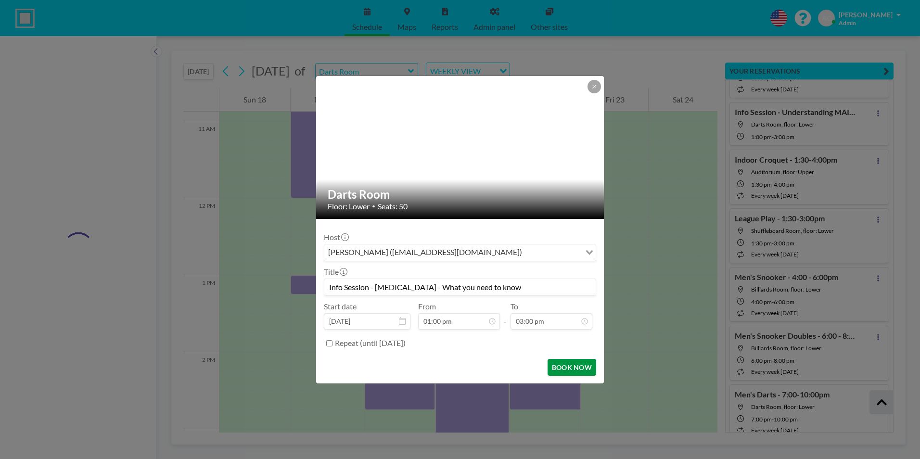
scroll to position [0, 0]
click at [576, 366] on button "BOOK NOW" at bounding box center [572, 367] width 49 height 17
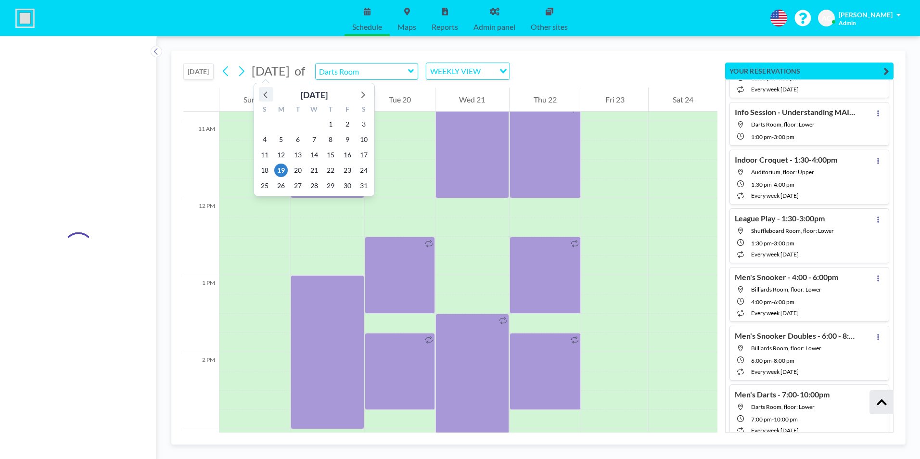
click at [267, 92] on icon at bounding box center [265, 94] width 4 height 7
click at [361, 124] on span "6" at bounding box center [363, 123] width 13 height 13
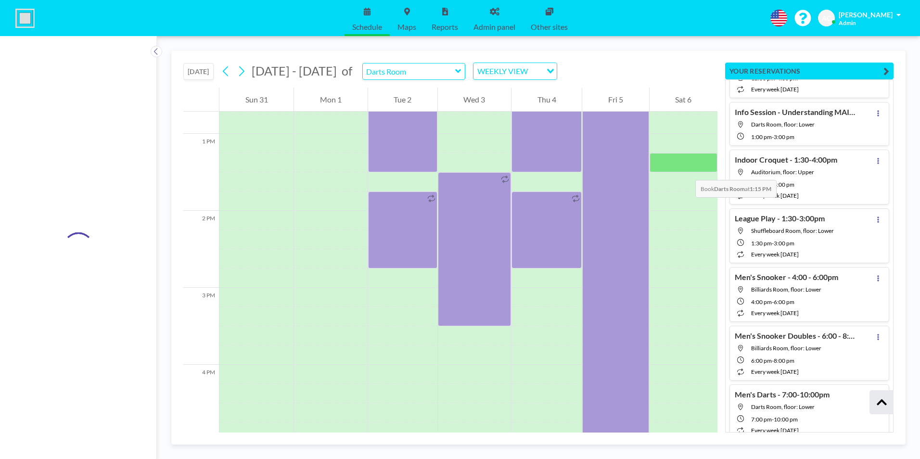
scroll to position [934, 0]
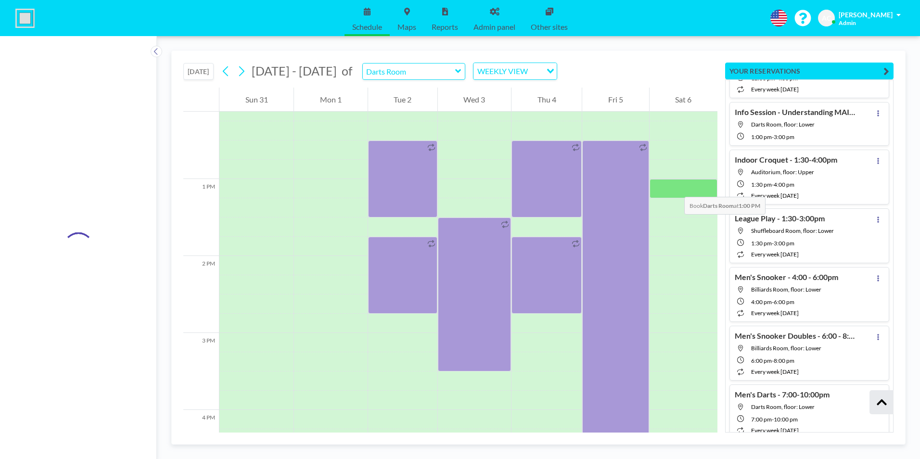
click at [675, 187] on div at bounding box center [684, 188] width 68 height 19
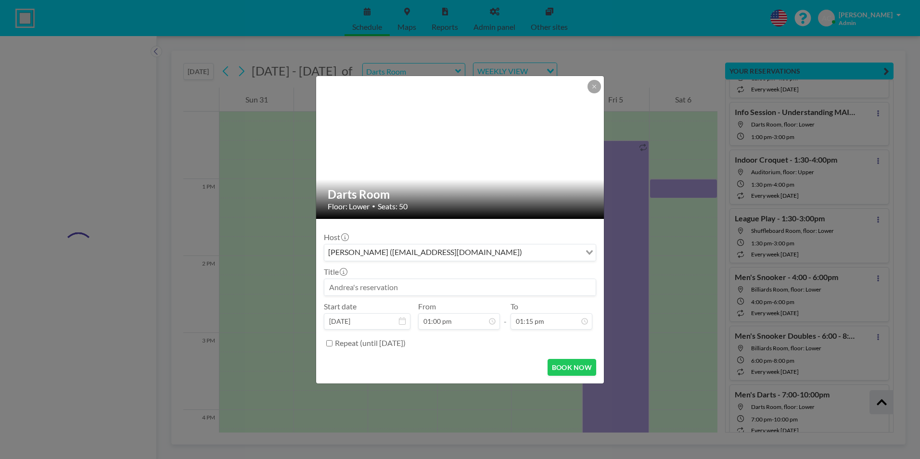
click at [675, 187] on div "Darts Room Floor: Lower • Seats: 50 Host [PERSON_NAME] ([EMAIL_ADDRESS][DOMAIN_…" at bounding box center [460, 229] width 920 height 459
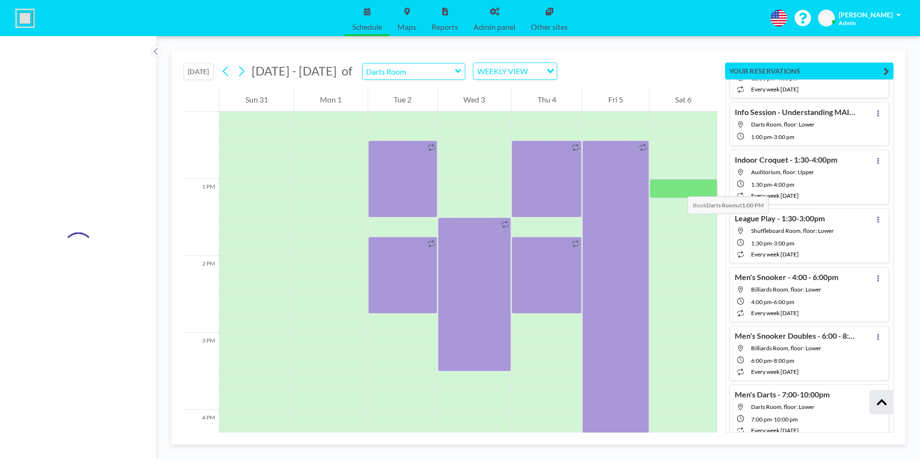
click at [678, 187] on div at bounding box center [684, 188] width 68 height 19
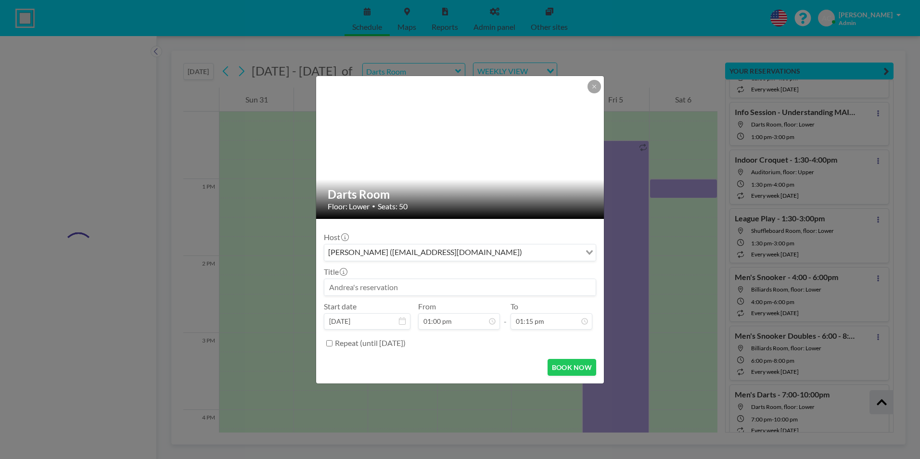
click at [403, 287] on input at bounding box center [460, 287] width 272 height 16
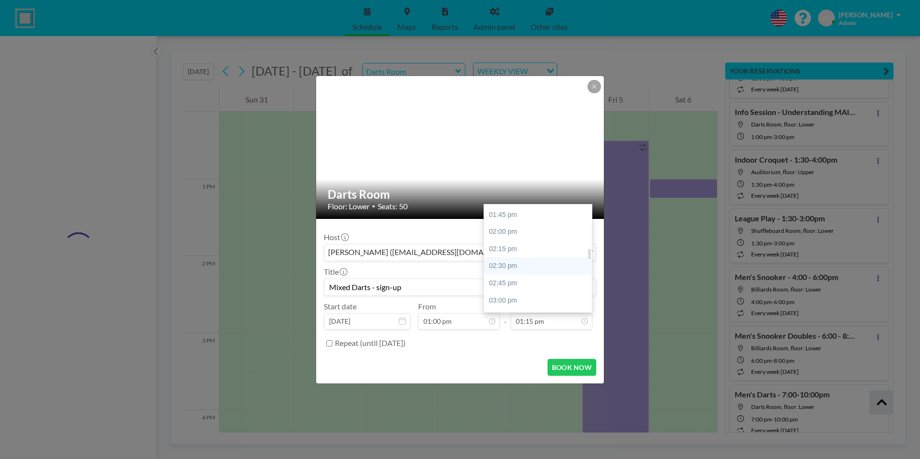
scroll to position [477, 0]
type input "Mixed Darts - sign-up"
click at [522, 286] on div "03:00 pm" at bounding box center [540, 284] width 113 height 17
type input "03:00 pm"
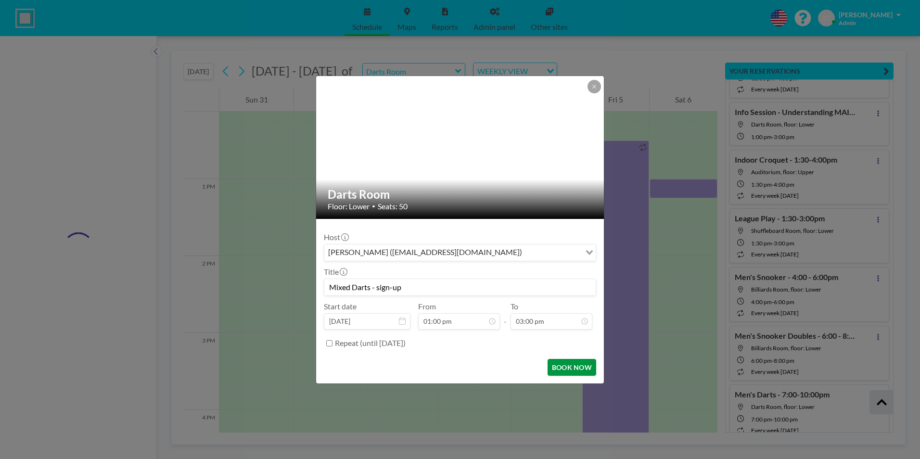
click at [570, 366] on button "BOOK NOW" at bounding box center [572, 367] width 49 height 17
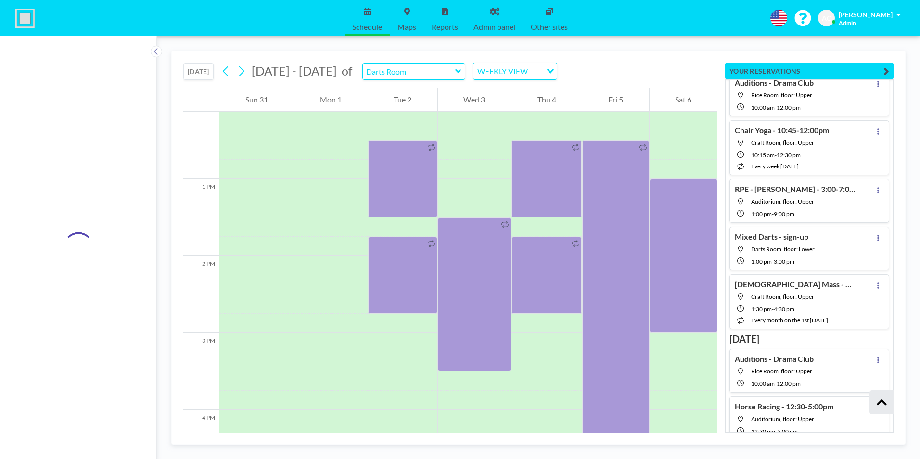
scroll to position [8454, 0]
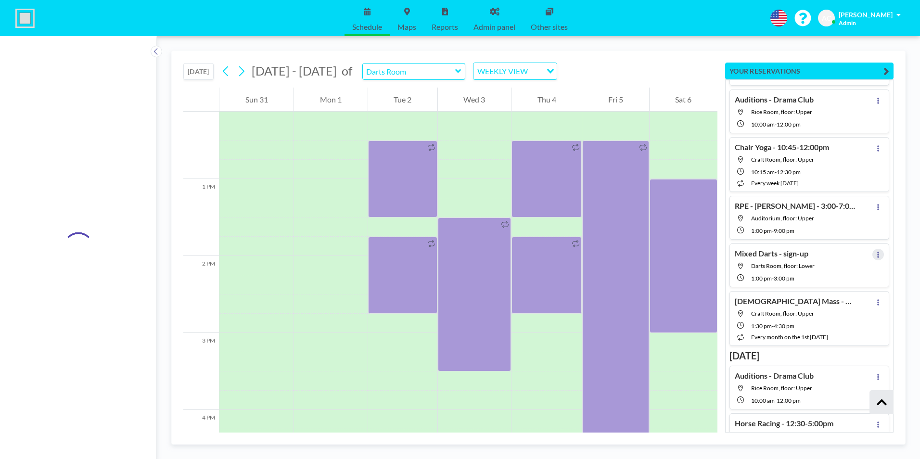
click at [876, 251] on button at bounding box center [879, 255] width 12 height 12
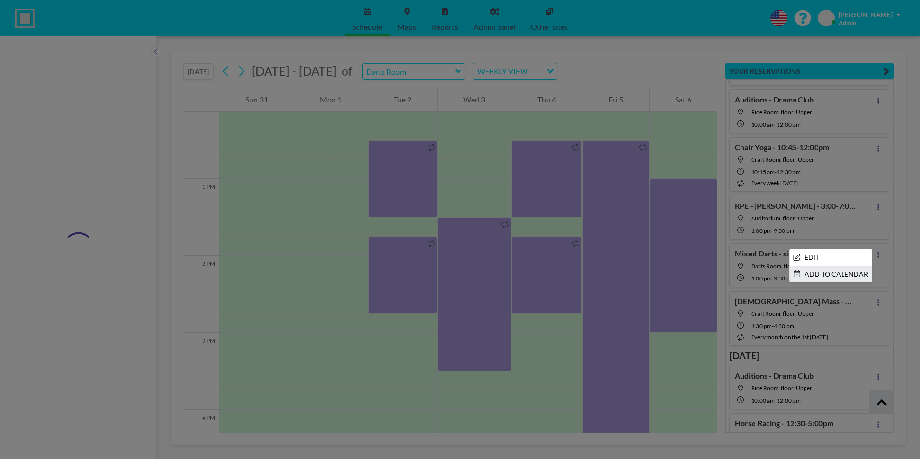
click at [824, 274] on li "ADD TO CALENDAR" at bounding box center [831, 274] width 82 height 16
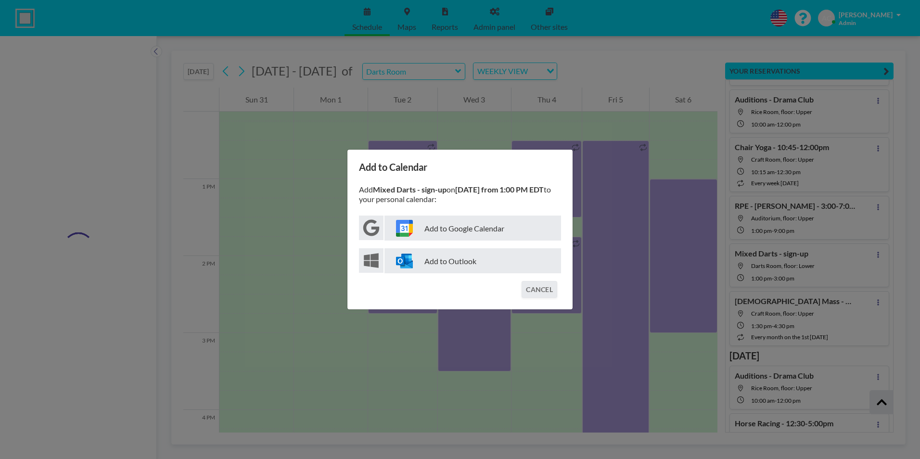
click at [470, 232] on p "Add to Google Calendar" at bounding box center [473, 228] width 177 height 25
click at [544, 293] on button "CANCEL" at bounding box center [540, 289] width 36 height 17
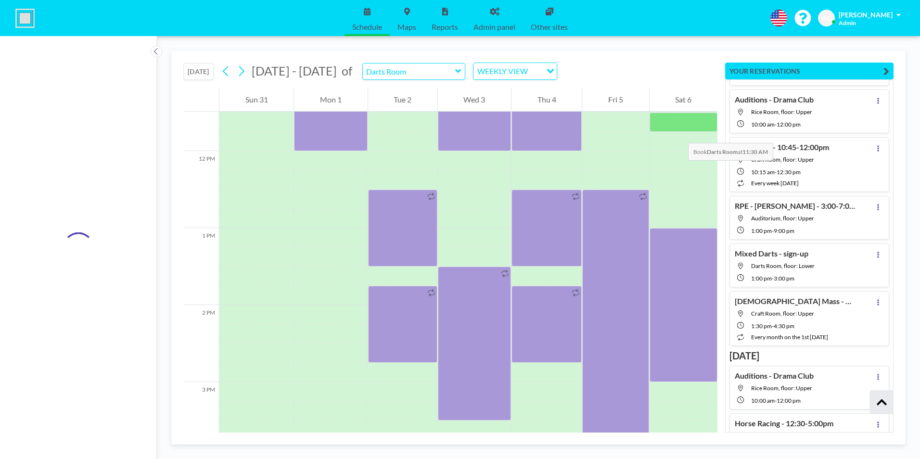
scroll to position [886, 0]
